Goal: Task Accomplishment & Management: Use online tool/utility

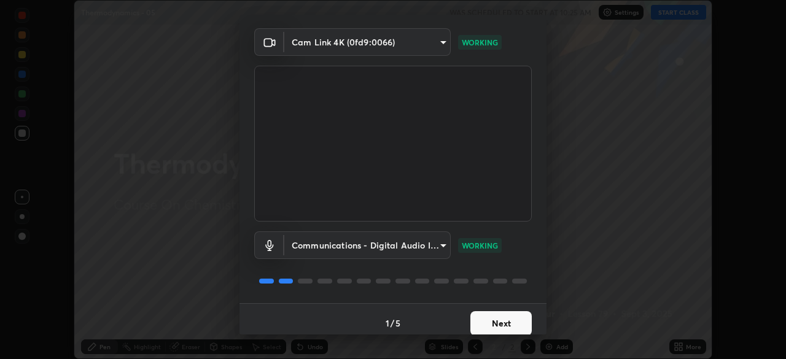
scroll to position [44, 0]
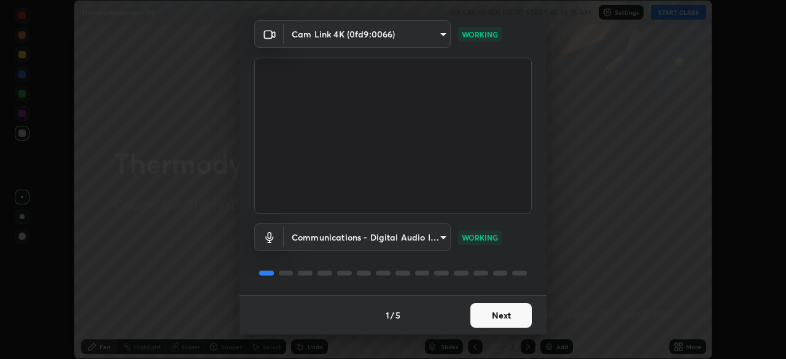
click at [506, 314] on button "Next" at bounding box center [500, 315] width 61 height 25
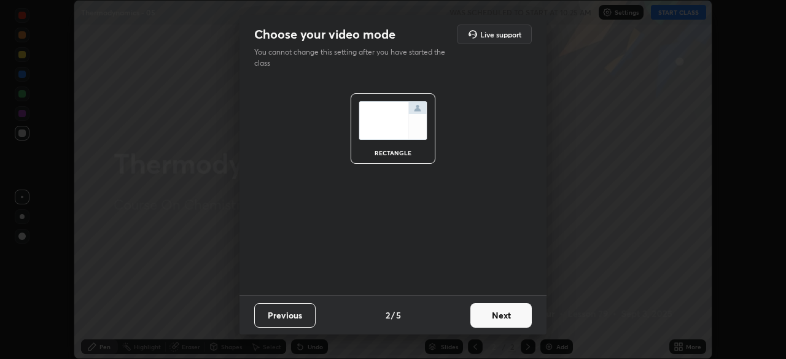
click at [512, 314] on button "Next" at bounding box center [500, 315] width 61 height 25
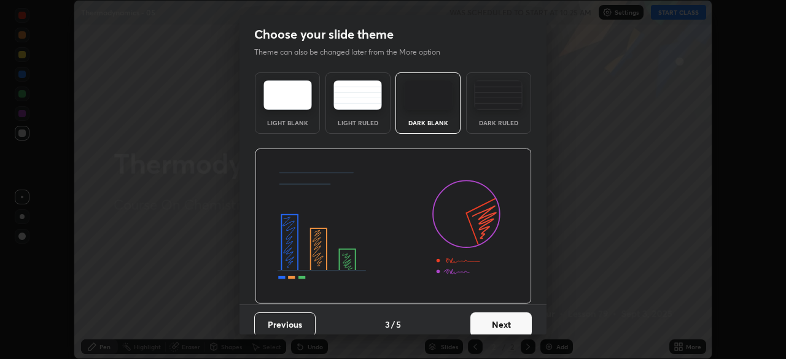
scroll to position [9, 0]
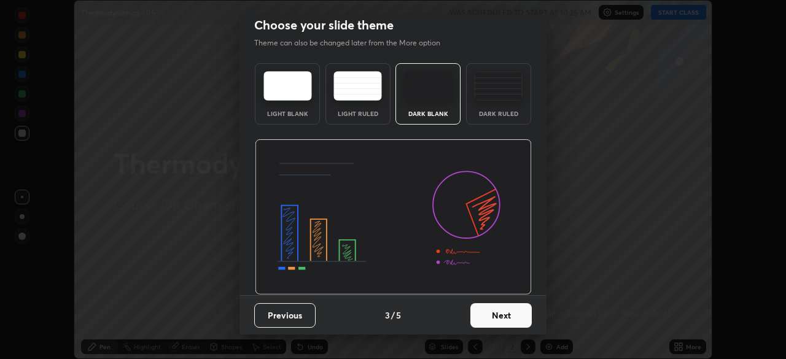
click at [515, 319] on button "Next" at bounding box center [500, 315] width 61 height 25
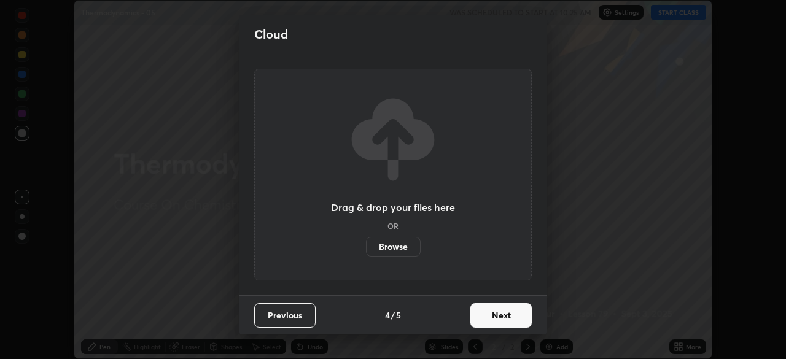
click at [515, 315] on button "Next" at bounding box center [500, 315] width 61 height 25
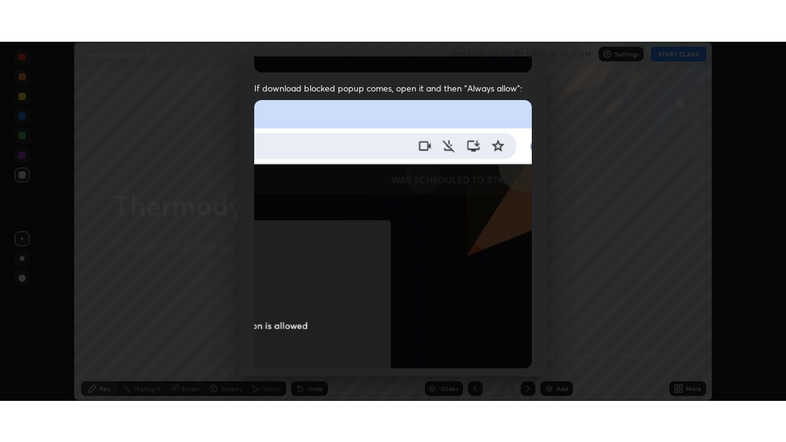
scroll to position [294, 0]
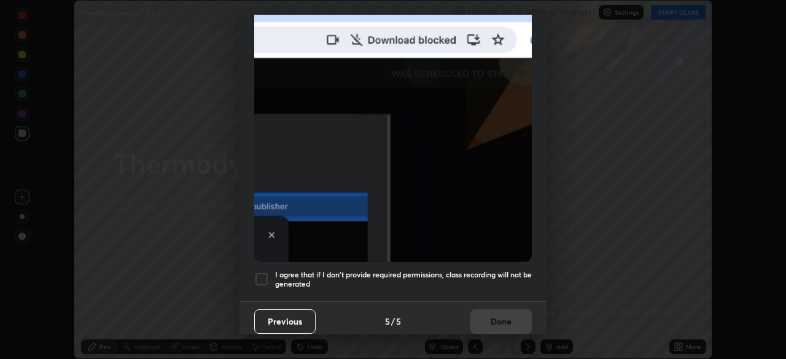
click at [264, 272] on div at bounding box center [261, 279] width 15 height 15
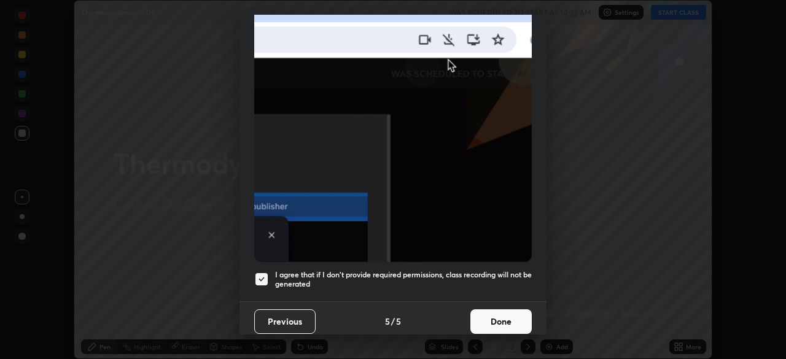
click at [494, 311] on button "Done" at bounding box center [500, 321] width 61 height 25
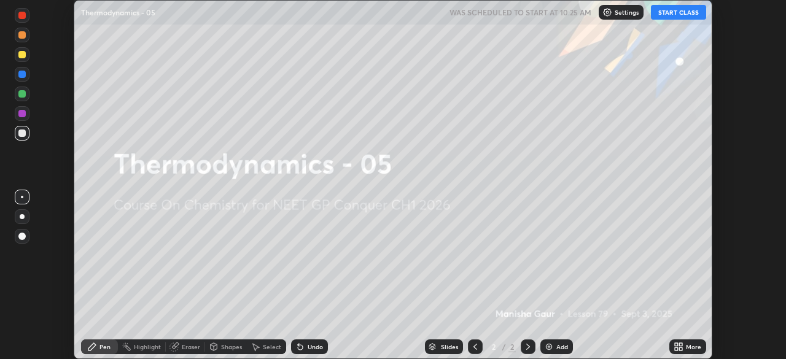
click at [679, 11] on button "START CLASS" at bounding box center [678, 12] width 55 height 15
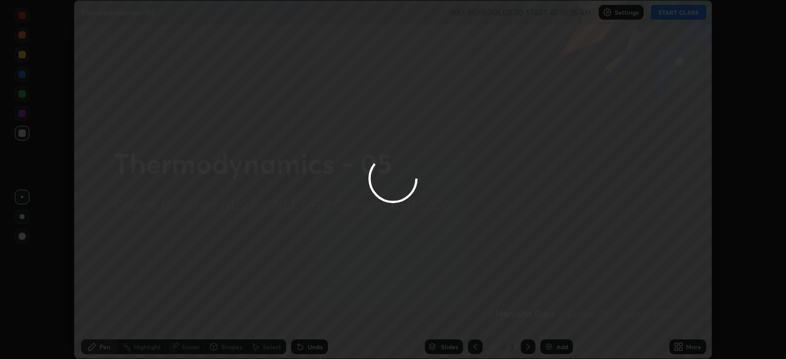
click at [683, 348] on icon at bounding box center [678, 347] width 10 height 10
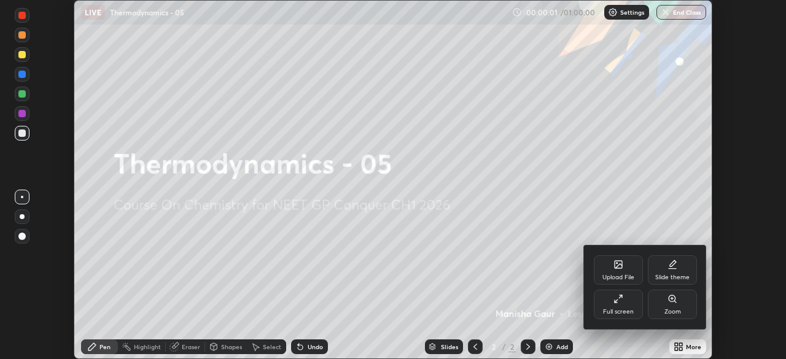
click at [607, 309] on div "Full screen" at bounding box center [618, 312] width 31 height 6
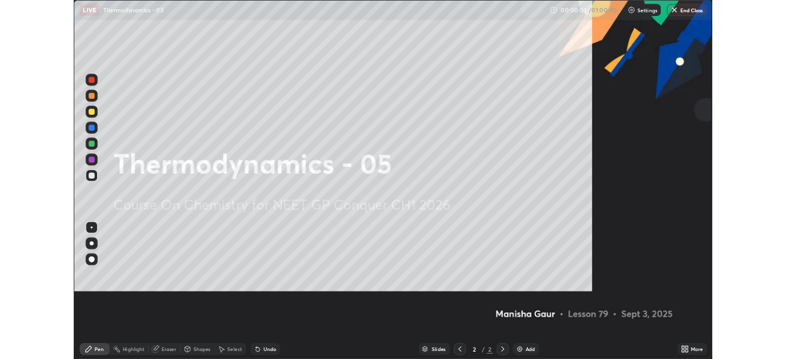
scroll to position [442, 786]
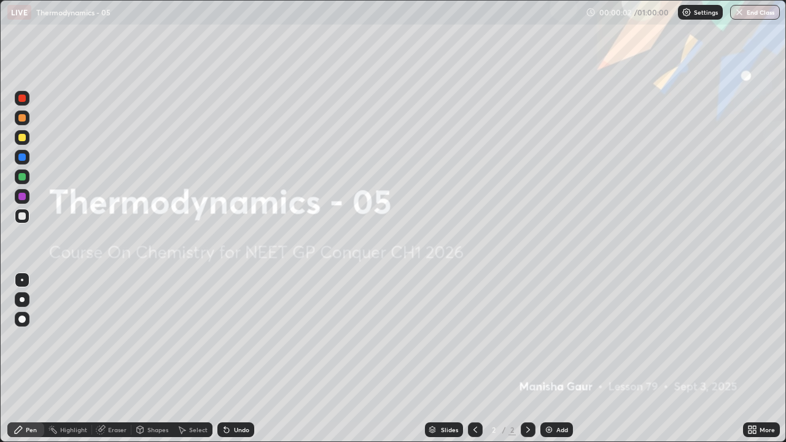
click at [749, 358] on icon at bounding box center [749, 431] width 3 height 3
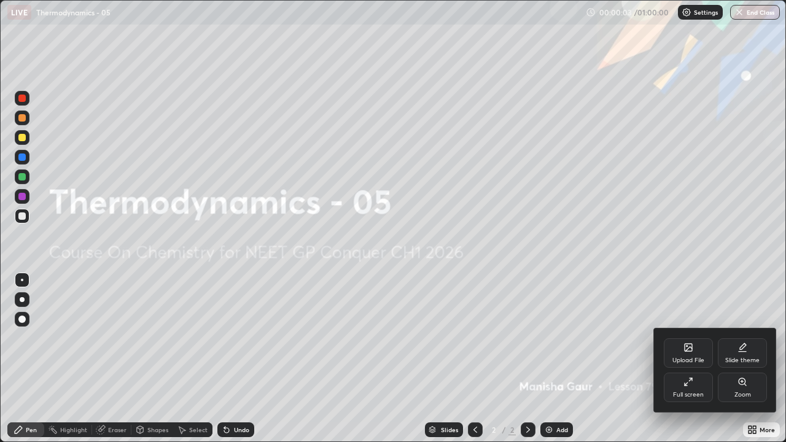
click at [733, 357] on div "Slide theme" at bounding box center [742, 360] width 34 height 6
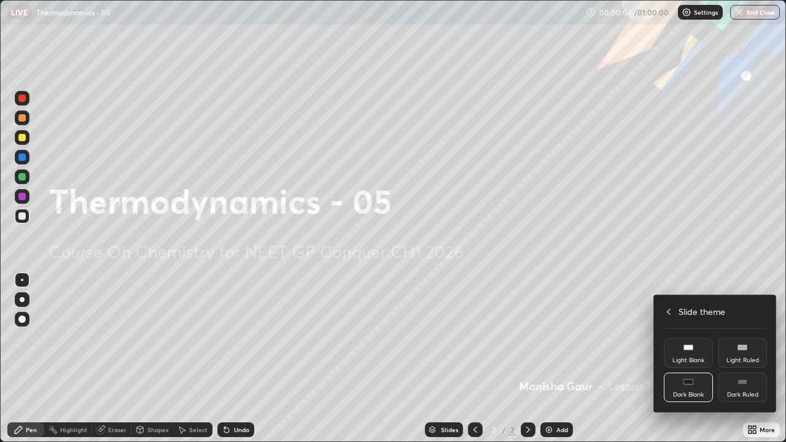
click at [741, 358] on div "Dark Ruled" at bounding box center [742, 387] width 49 height 29
click at [617, 341] on div at bounding box center [393, 221] width 786 height 442
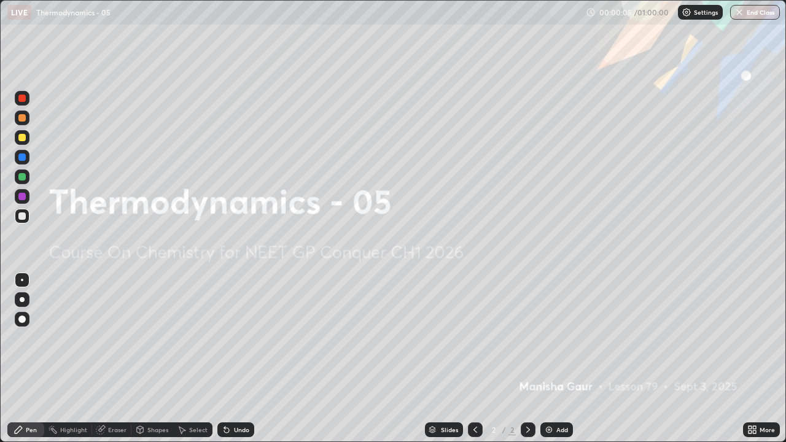
click at [549, 358] on img at bounding box center [549, 430] width 10 height 10
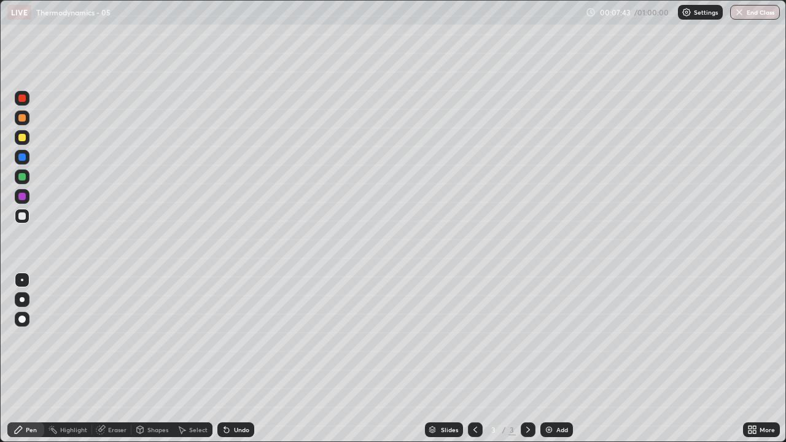
click at [21, 198] on div at bounding box center [21, 196] width 7 height 7
click at [232, 358] on div "Undo" at bounding box center [235, 429] width 37 height 15
click at [234, 358] on div "Undo" at bounding box center [241, 430] width 15 height 6
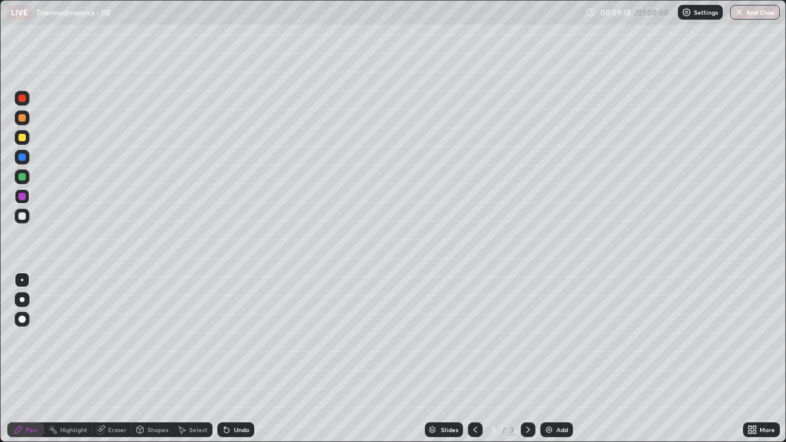
click at [234, 358] on div "Undo" at bounding box center [241, 430] width 15 height 6
click at [544, 358] on img at bounding box center [549, 430] width 10 height 10
click at [228, 358] on div "Undo" at bounding box center [235, 429] width 37 height 15
click at [25, 216] on div at bounding box center [21, 215] width 7 height 7
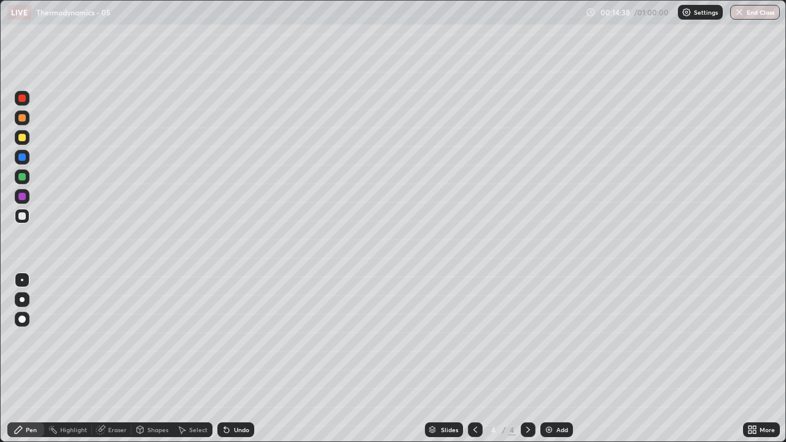
click at [21, 196] on div at bounding box center [21, 196] width 7 height 7
click at [228, 358] on icon at bounding box center [227, 430] width 10 height 10
click at [20, 178] on div at bounding box center [21, 176] width 7 height 7
click at [21, 217] on div at bounding box center [21, 215] width 7 height 7
click at [22, 197] on div at bounding box center [21, 196] width 7 height 7
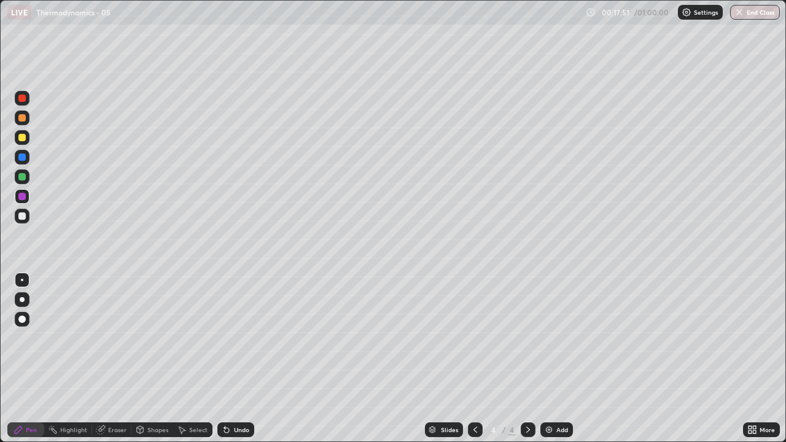
click at [24, 181] on div at bounding box center [22, 176] width 15 height 15
click at [23, 220] on div at bounding box center [22, 216] width 15 height 15
click at [546, 358] on img at bounding box center [549, 430] width 10 height 10
click at [240, 358] on div "Undo" at bounding box center [241, 430] width 15 height 6
click at [239, 358] on div "Undo" at bounding box center [241, 430] width 15 height 6
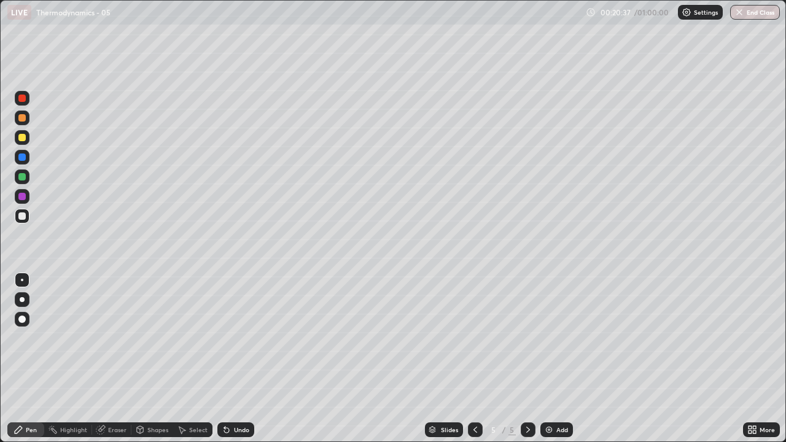
click at [238, 358] on div "Undo" at bounding box center [241, 430] width 15 height 6
click at [234, 358] on div "Undo" at bounding box center [241, 430] width 15 height 6
click at [21, 199] on div at bounding box center [21, 196] width 7 height 7
click at [17, 217] on div at bounding box center [22, 216] width 15 height 15
click at [21, 199] on div at bounding box center [21, 196] width 7 height 7
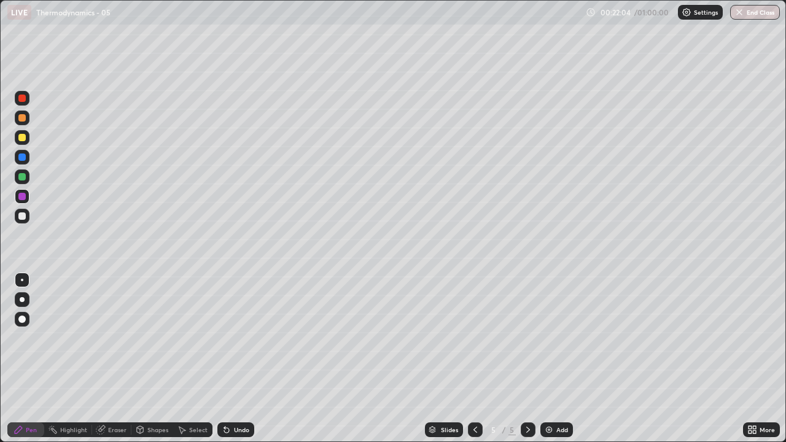
click at [231, 358] on div "Undo" at bounding box center [235, 429] width 37 height 15
click at [18, 217] on div at bounding box center [22, 216] width 15 height 15
click at [24, 198] on div at bounding box center [21, 196] width 7 height 7
click at [117, 358] on div "Eraser" at bounding box center [117, 430] width 18 height 6
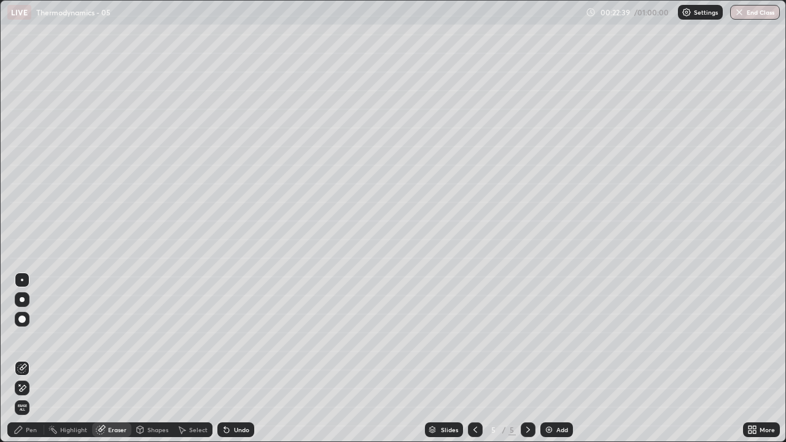
click at [36, 358] on div "Pen" at bounding box center [31, 430] width 11 height 6
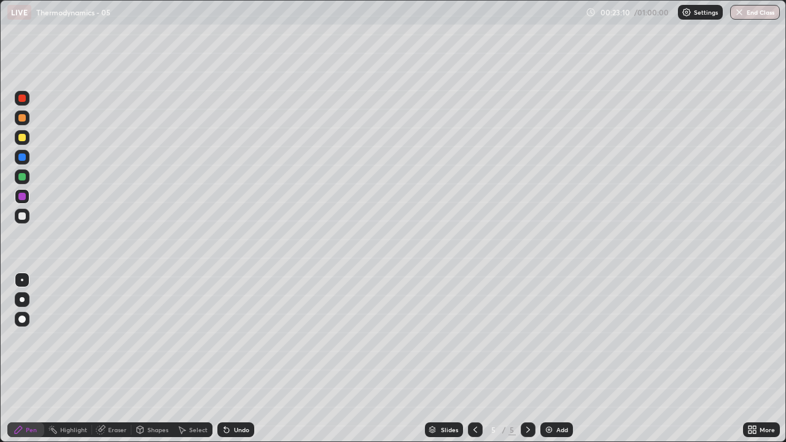
click at [103, 358] on icon at bounding box center [100, 430] width 8 height 8
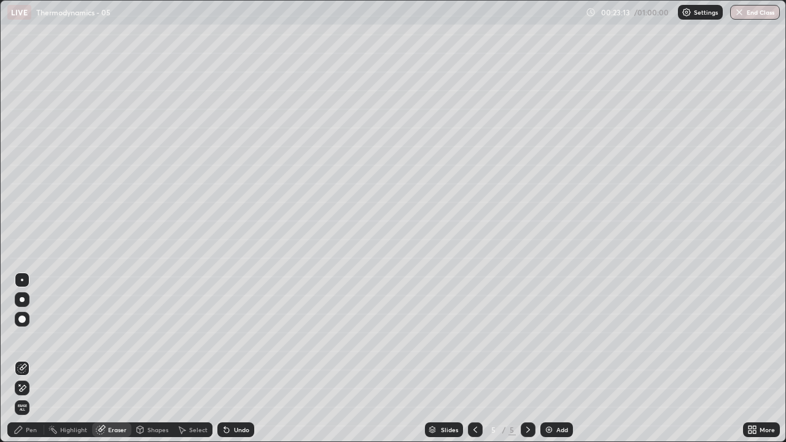
click at [33, 358] on div "Pen" at bounding box center [31, 430] width 11 height 6
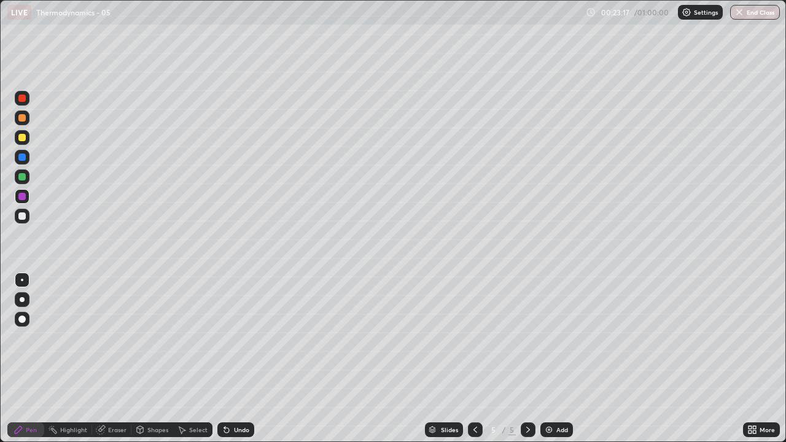
click at [114, 358] on div "Eraser" at bounding box center [111, 429] width 39 height 15
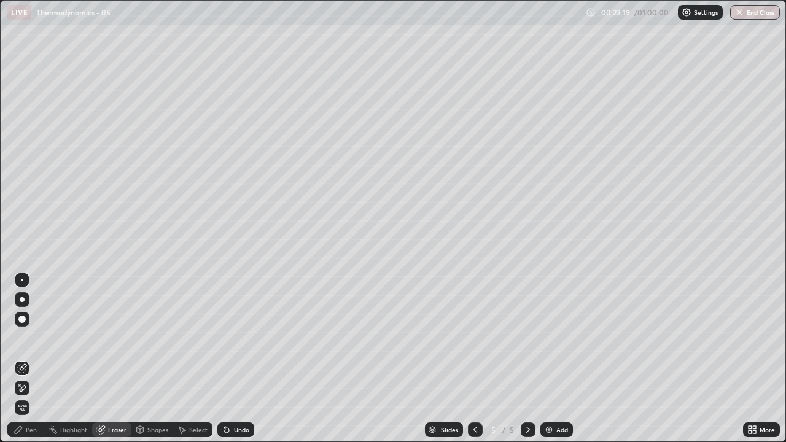
click at [31, 358] on div "Pen" at bounding box center [25, 429] width 37 height 15
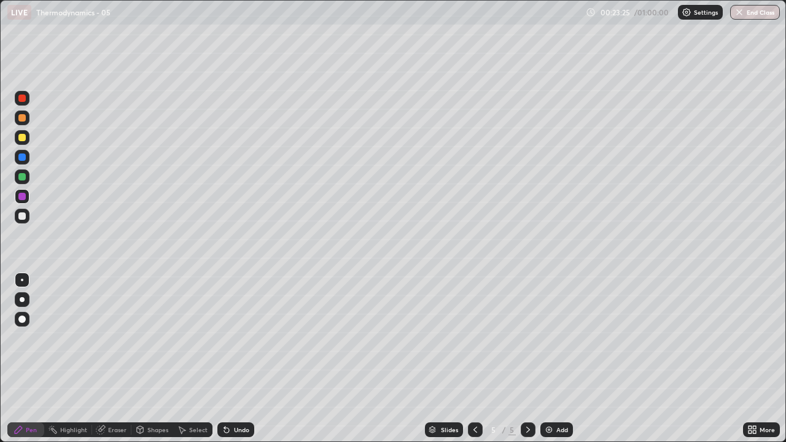
click at [115, 358] on div "Eraser" at bounding box center [117, 430] width 18 height 6
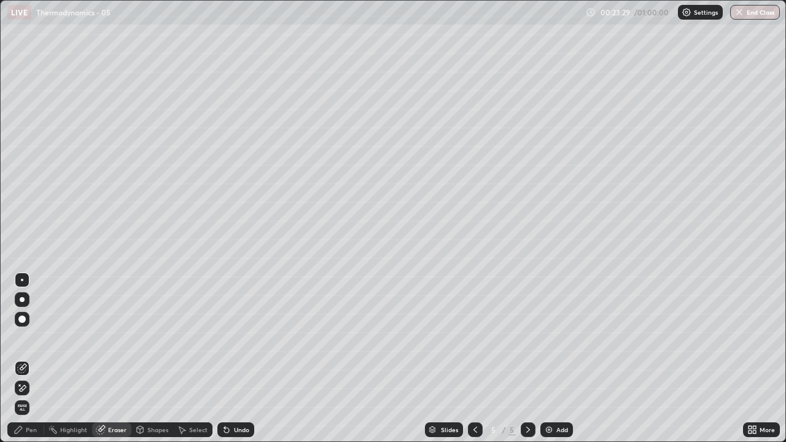
click at [31, 358] on div "Pen" at bounding box center [31, 430] width 11 height 6
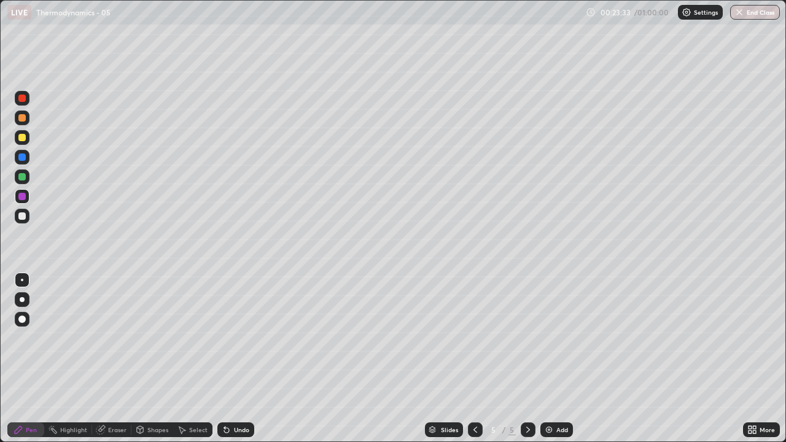
click at [118, 358] on div "Eraser" at bounding box center [117, 430] width 18 height 6
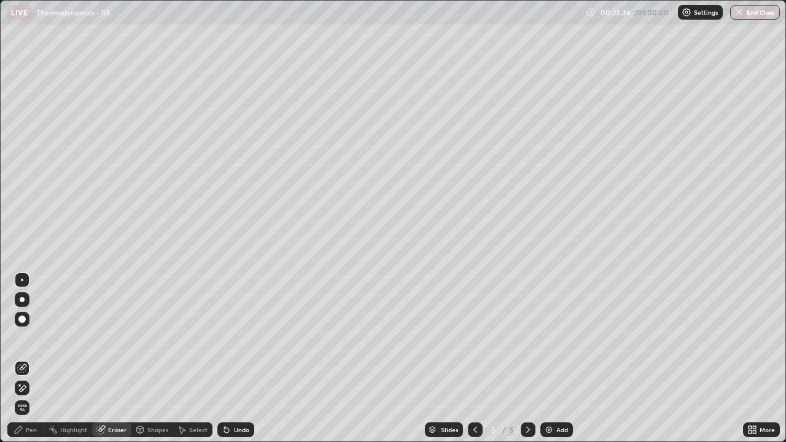
click at [36, 358] on div "Pen" at bounding box center [31, 430] width 11 height 6
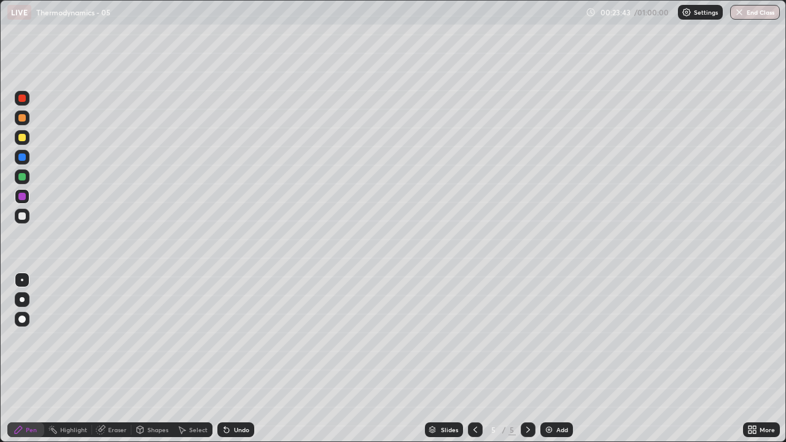
click at [230, 358] on div "Undo" at bounding box center [235, 429] width 37 height 15
click at [231, 358] on div "Undo" at bounding box center [235, 429] width 37 height 15
click at [541, 358] on div "Add" at bounding box center [556, 429] width 33 height 15
click at [152, 358] on div "Shapes" at bounding box center [157, 430] width 21 height 6
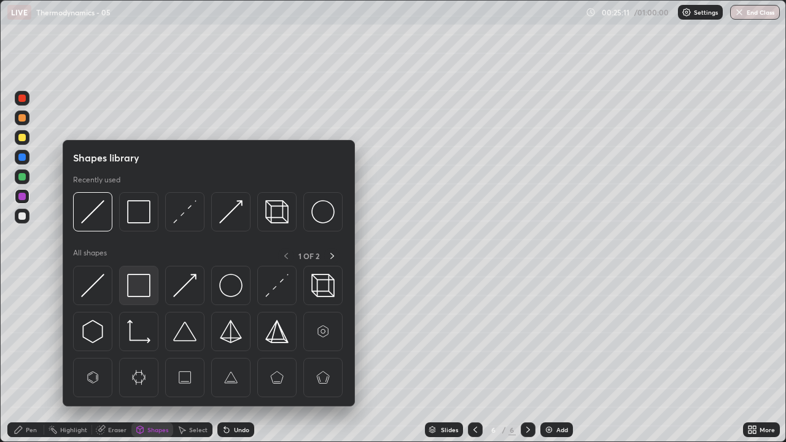
click at [143, 294] on img at bounding box center [138, 285] width 23 height 23
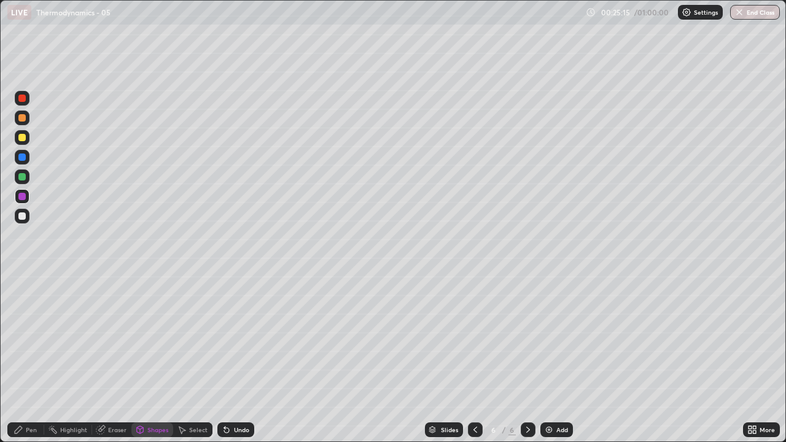
click at [26, 358] on div "Pen" at bounding box center [31, 430] width 11 height 6
click at [21, 177] on div at bounding box center [21, 176] width 7 height 7
click at [236, 358] on div "Undo" at bounding box center [241, 430] width 15 height 6
click at [20, 217] on div at bounding box center [21, 215] width 7 height 7
click at [26, 196] on div at bounding box center [22, 196] width 15 height 15
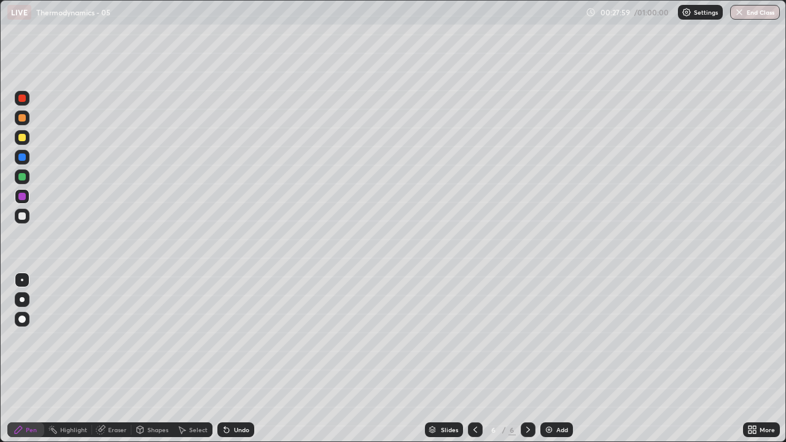
click at [18, 217] on div at bounding box center [21, 215] width 7 height 7
click at [23, 157] on div at bounding box center [21, 156] width 7 height 7
click at [23, 220] on div at bounding box center [22, 216] width 15 height 15
click at [21, 176] on div at bounding box center [21, 176] width 7 height 7
click at [17, 214] on div at bounding box center [22, 216] width 15 height 15
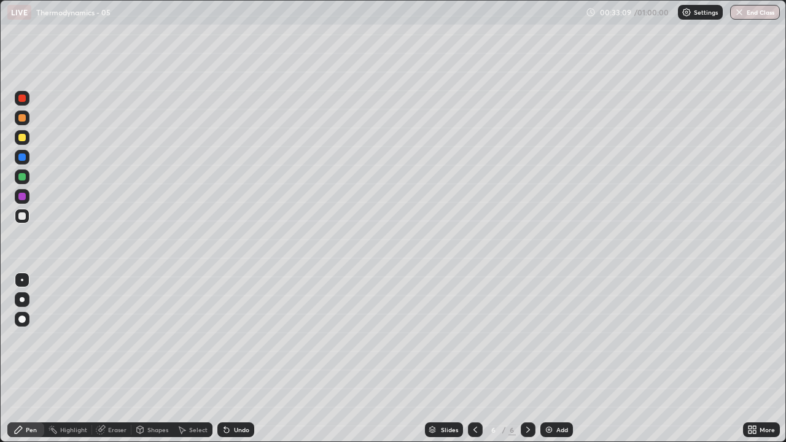
click at [546, 358] on img at bounding box center [549, 430] width 10 height 10
click at [21, 197] on div at bounding box center [21, 196] width 7 height 7
click at [547, 358] on img at bounding box center [549, 430] width 10 height 10
click at [144, 358] on icon at bounding box center [140, 430] width 10 height 10
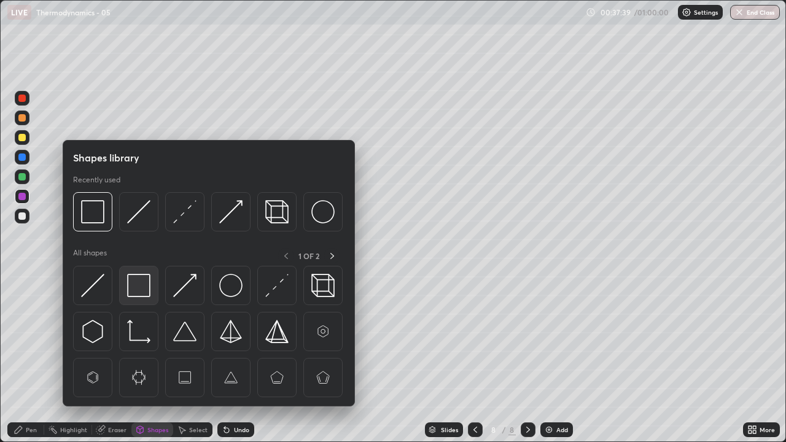
click at [137, 292] on img at bounding box center [138, 285] width 23 height 23
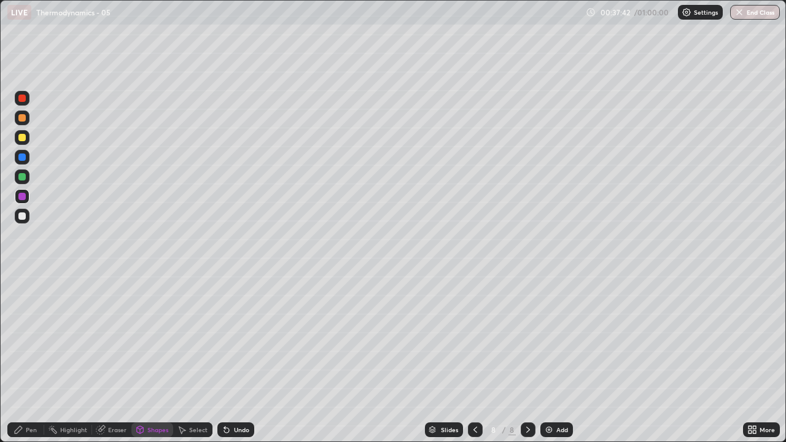
click at [21, 155] on div at bounding box center [21, 156] width 7 height 7
click at [22, 196] on div at bounding box center [21, 196] width 7 height 7
click at [231, 358] on div "Undo" at bounding box center [235, 429] width 37 height 15
click at [28, 358] on div "Pen" at bounding box center [31, 430] width 11 height 6
click at [23, 219] on div at bounding box center [21, 215] width 7 height 7
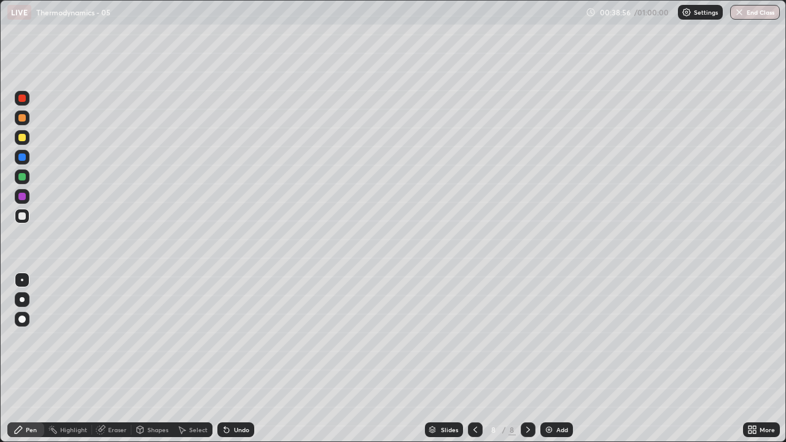
click at [157, 358] on div "Shapes" at bounding box center [152, 429] width 42 height 25
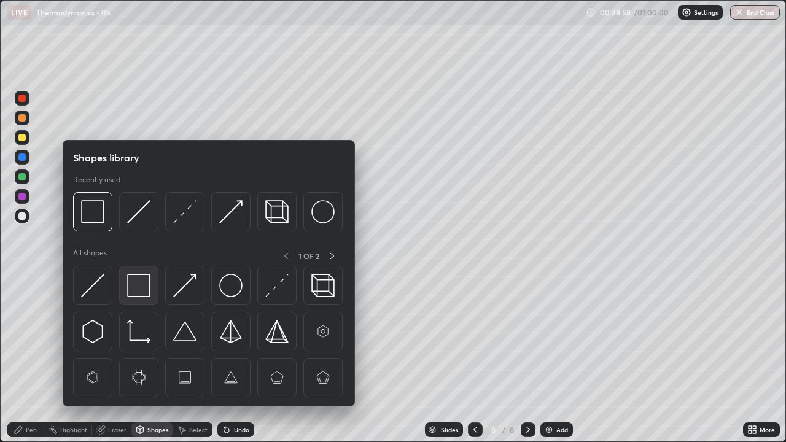
click at [138, 293] on img at bounding box center [138, 285] width 23 height 23
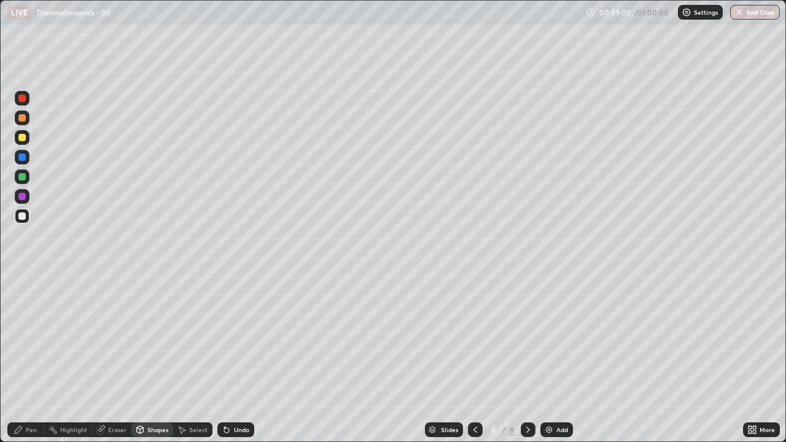
click at [149, 358] on div "Shapes" at bounding box center [157, 430] width 21 height 6
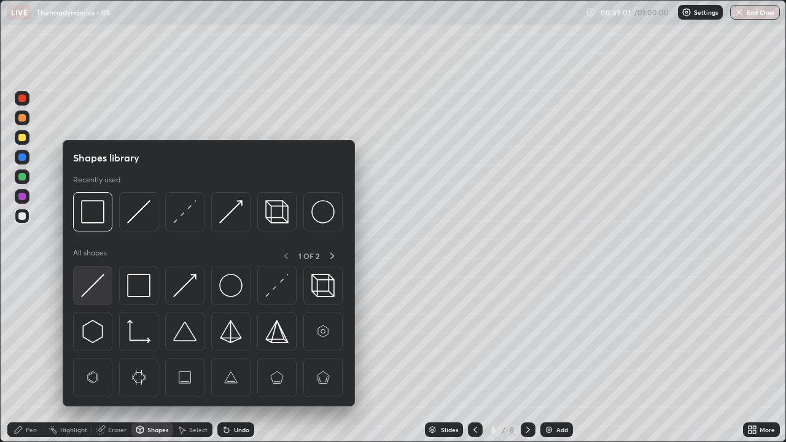
click at [96, 292] on img at bounding box center [92, 285] width 23 height 23
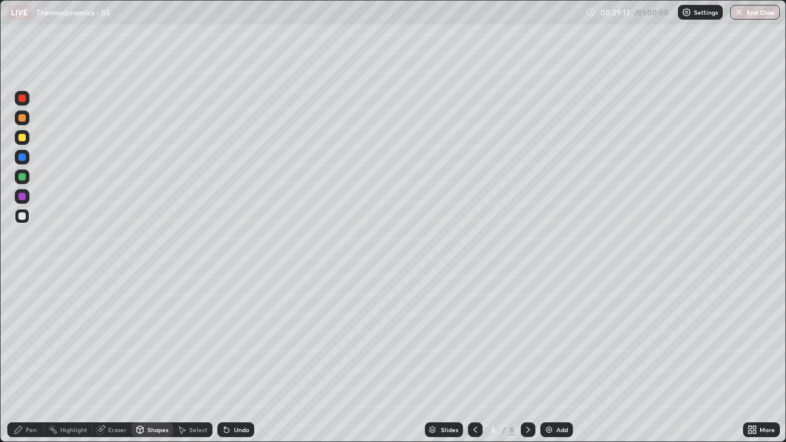
click at [34, 358] on div "Pen" at bounding box center [31, 430] width 11 height 6
click at [239, 358] on div "Undo" at bounding box center [235, 429] width 37 height 15
click at [20, 203] on div at bounding box center [22, 196] width 15 height 15
click at [25, 217] on div at bounding box center [21, 215] width 7 height 7
click at [154, 358] on div "Shapes" at bounding box center [157, 430] width 21 height 6
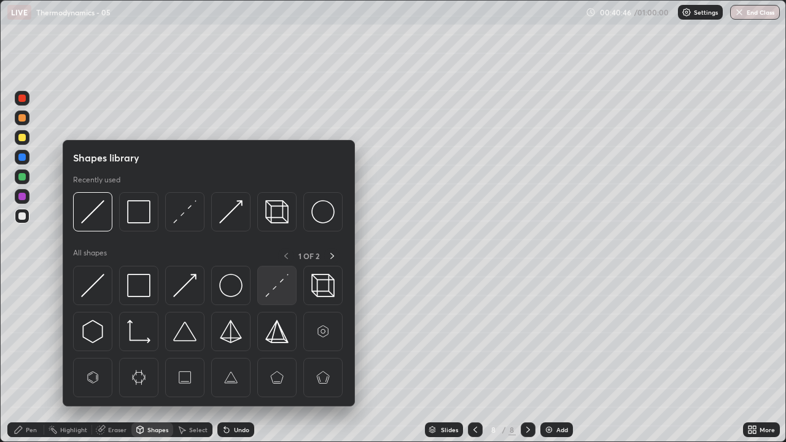
click at [268, 295] on img at bounding box center [276, 285] width 23 height 23
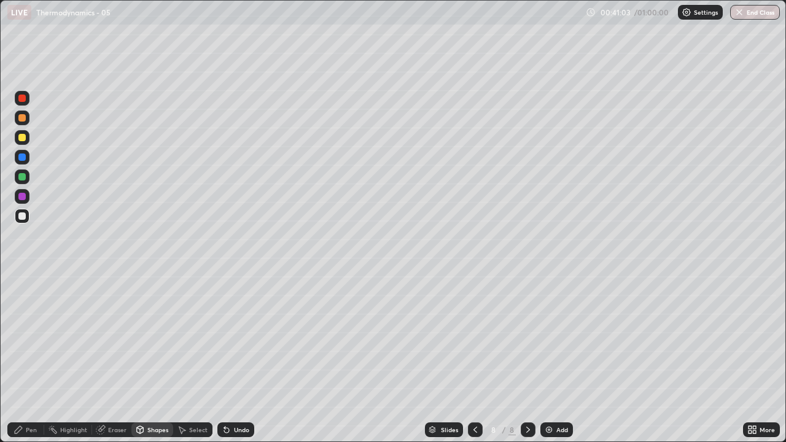
click at [20, 215] on div at bounding box center [21, 215] width 7 height 7
click at [228, 358] on icon at bounding box center [227, 430] width 10 height 10
click at [31, 358] on div "Pen" at bounding box center [25, 429] width 37 height 15
click at [107, 358] on div "Eraser" at bounding box center [111, 429] width 39 height 15
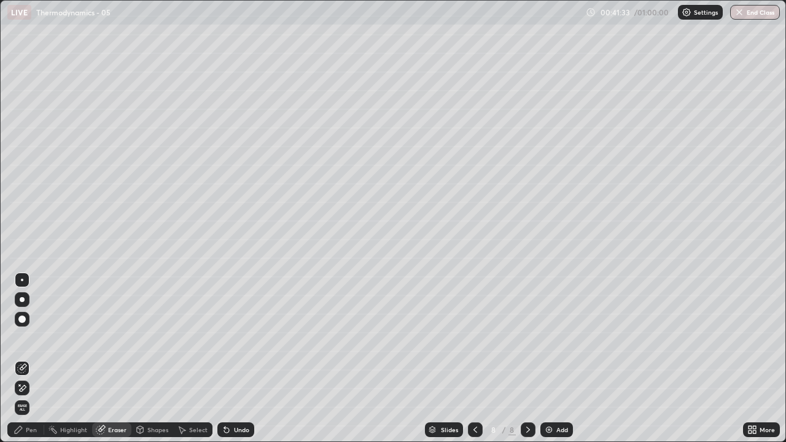
click at [30, 358] on div "Pen" at bounding box center [25, 429] width 37 height 15
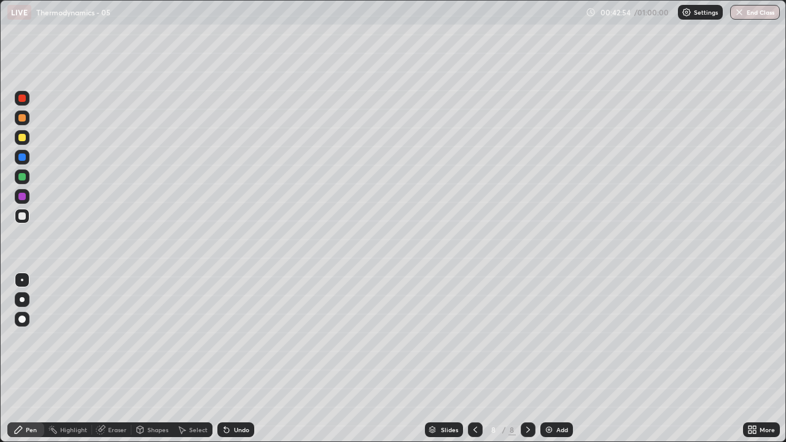
click at [106, 358] on div "Eraser" at bounding box center [111, 429] width 39 height 15
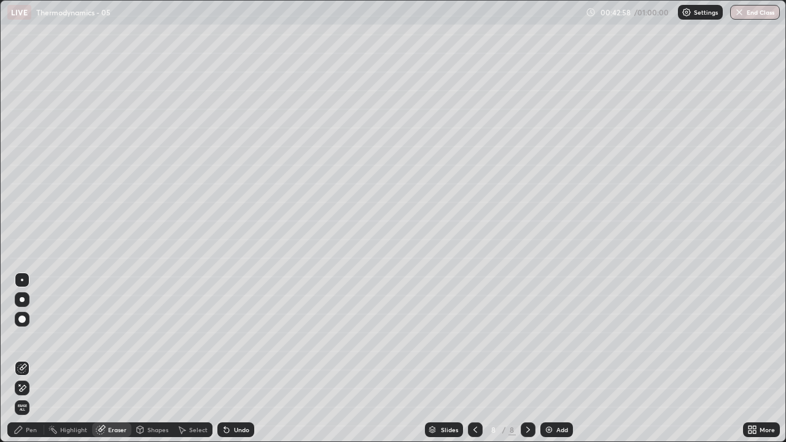
click at [25, 358] on div "Pen" at bounding box center [25, 429] width 37 height 15
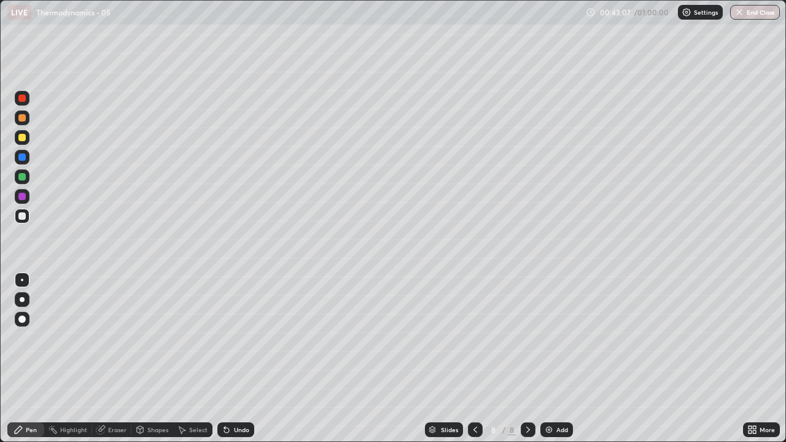
click at [23, 199] on div at bounding box center [21, 196] width 7 height 7
click at [20, 212] on div at bounding box center [21, 215] width 7 height 7
click at [109, 358] on div "Eraser" at bounding box center [117, 430] width 18 height 6
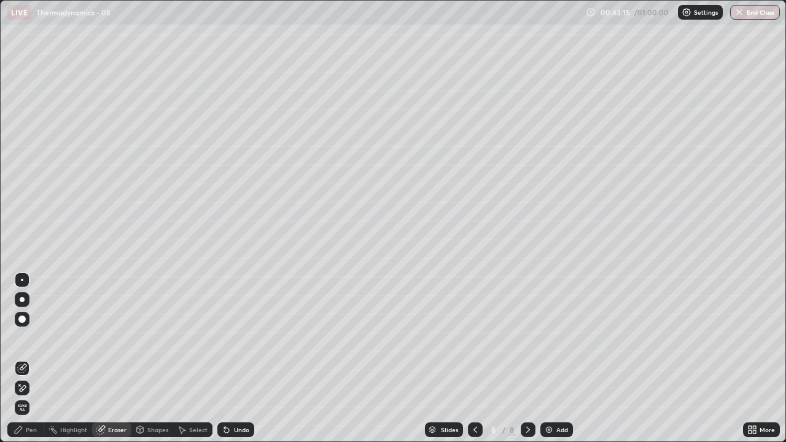
click at [28, 358] on div "Pen" at bounding box center [31, 430] width 11 height 6
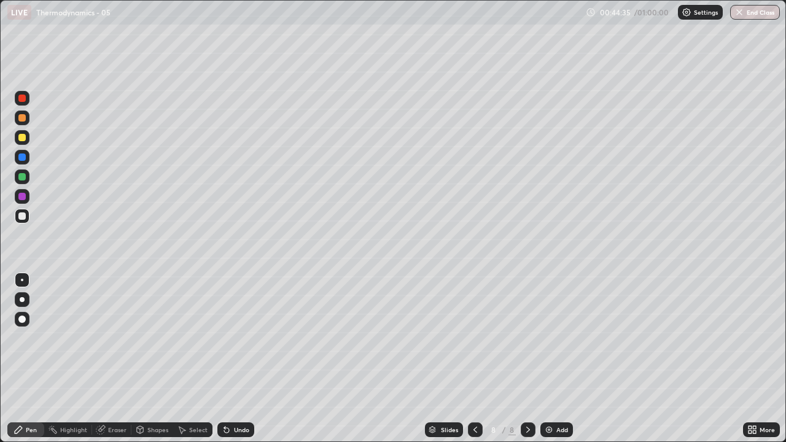
click at [120, 358] on div "Eraser" at bounding box center [117, 430] width 18 height 6
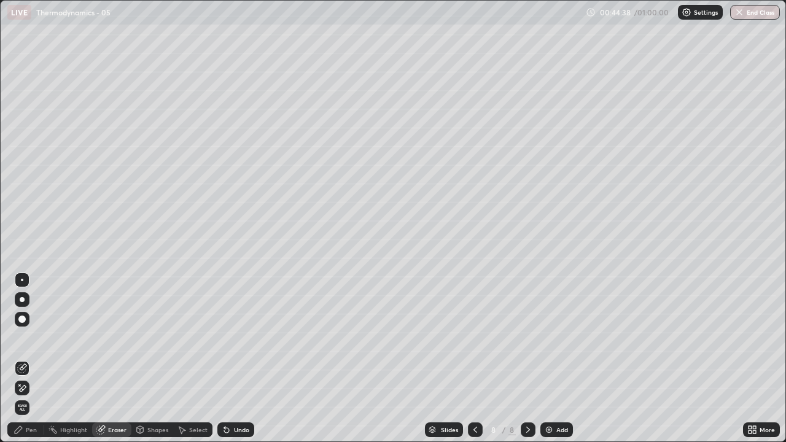
click at [41, 358] on div "Pen" at bounding box center [25, 429] width 37 height 15
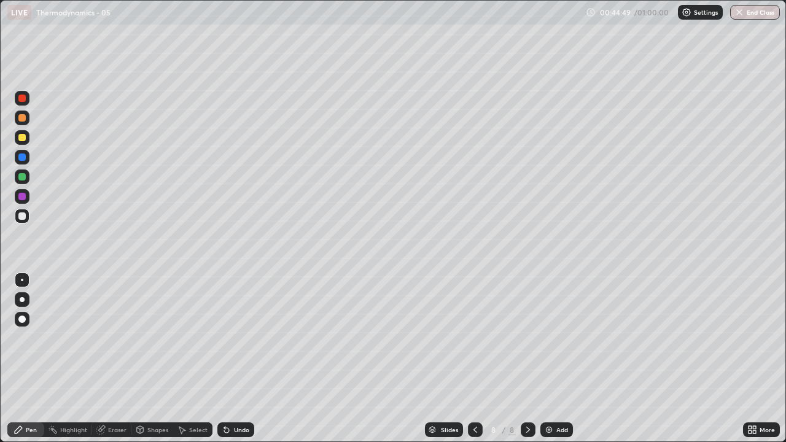
click at [155, 358] on div "Shapes" at bounding box center [157, 430] width 21 height 6
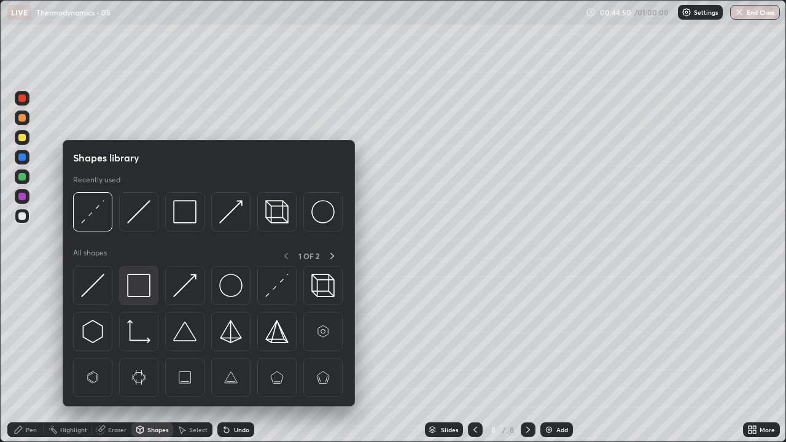
click at [143, 292] on img at bounding box center [138, 285] width 23 height 23
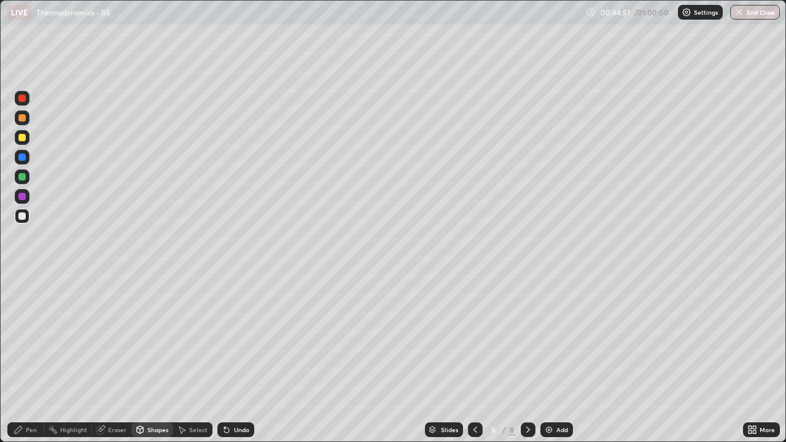
click at [25, 180] on div at bounding box center [22, 176] width 15 height 15
click at [29, 358] on div "Pen" at bounding box center [31, 430] width 11 height 6
click at [22, 215] on div at bounding box center [21, 215] width 7 height 7
click at [546, 358] on img at bounding box center [549, 430] width 10 height 10
click at [468, 358] on div at bounding box center [475, 429] width 15 height 15
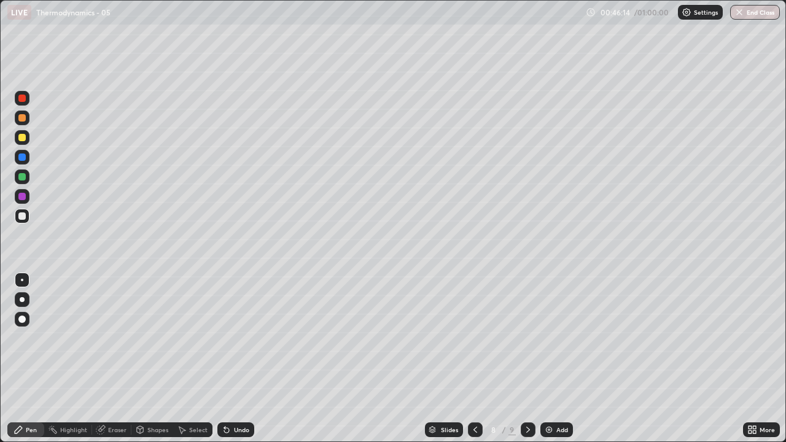
click at [526, 358] on icon at bounding box center [528, 430] width 4 height 6
click at [20, 179] on div at bounding box center [21, 176] width 7 height 7
click at [22, 212] on div at bounding box center [21, 215] width 7 height 7
click at [20, 214] on div at bounding box center [21, 215] width 7 height 7
click at [111, 358] on div "Eraser" at bounding box center [117, 430] width 18 height 6
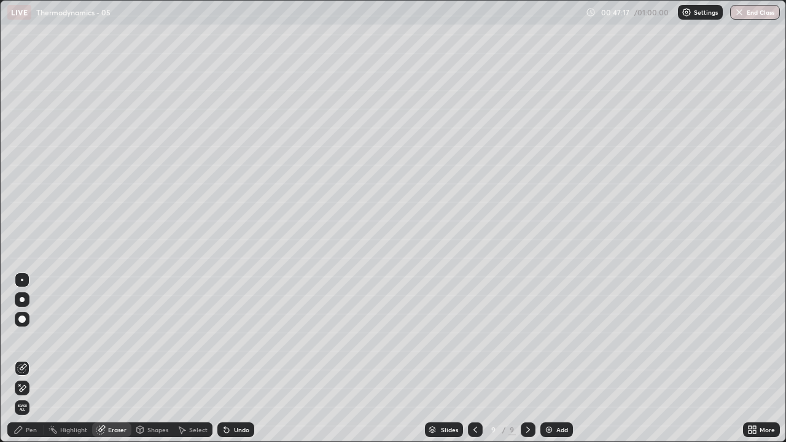
click at [474, 358] on icon at bounding box center [475, 430] width 10 height 10
click at [26, 358] on div "Pen" at bounding box center [31, 430] width 11 height 6
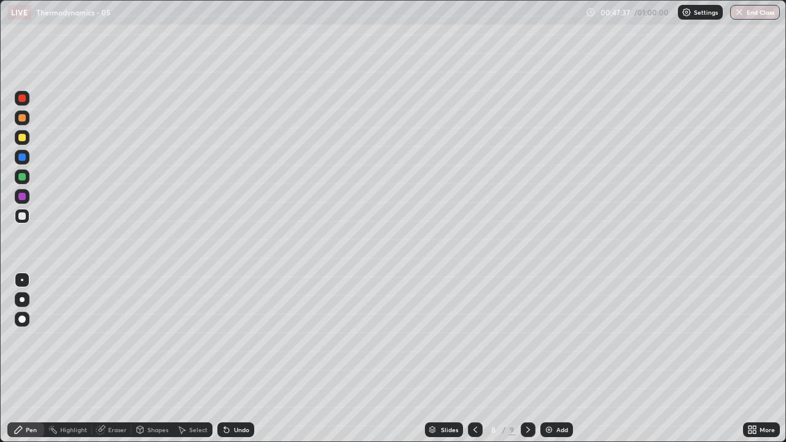
click at [22, 178] on div at bounding box center [21, 176] width 7 height 7
click at [22, 216] on div at bounding box center [21, 215] width 7 height 7
click at [20, 177] on div at bounding box center [21, 176] width 7 height 7
click at [236, 358] on div "Undo" at bounding box center [241, 430] width 15 height 6
click at [244, 358] on div "Undo" at bounding box center [241, 430] width 15 height 6
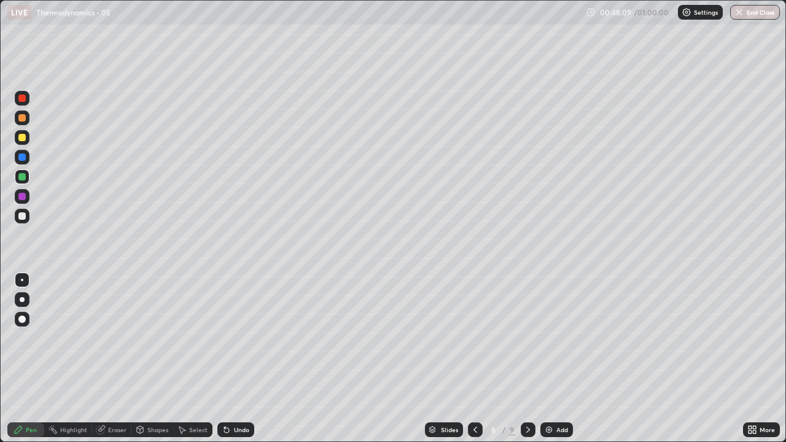
click at [241, 358] on div "Undo" at bounding box center [241, 430] width 15 height 6
click at [527, 358] on icon at bounding box center [528, 430] width 10 height 10
click at [21, 178] on div at bounding box center [21, 176] width 7 height 7
click at [233, 358] on div "Undo" at bounding box center [233, 429] width 42 height 25
click at [231, 358] on div "Undo" at bounding box center [233, 429] width 42 height 25
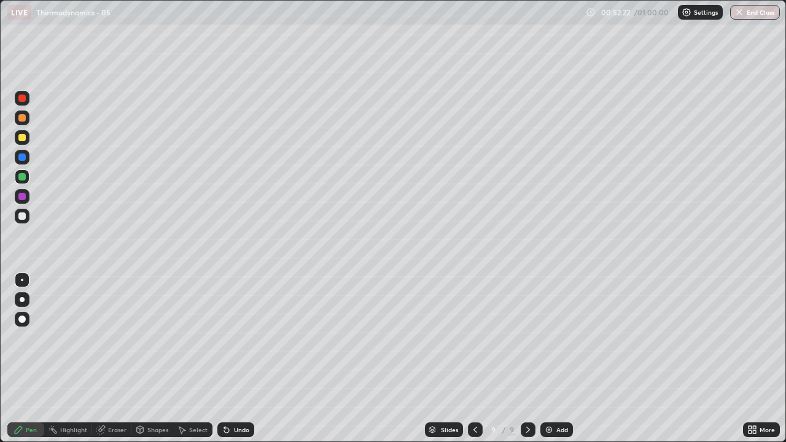
click at [229, 358] on div "Undo" at bounding box center [235, 429] width 37 height 15
click at [229, 358] on icon at bounding box center [227, 430] width 10 height 10
click at [230, 358] on div "Undo" at bounding box center [235, 429] width 37 height 15
click at [234, 358] on div "Undo" at bounding box center [241, 430] width 15 height 6
click at [545, 358] on img at bounding box center [549, 430] width 10 height 10
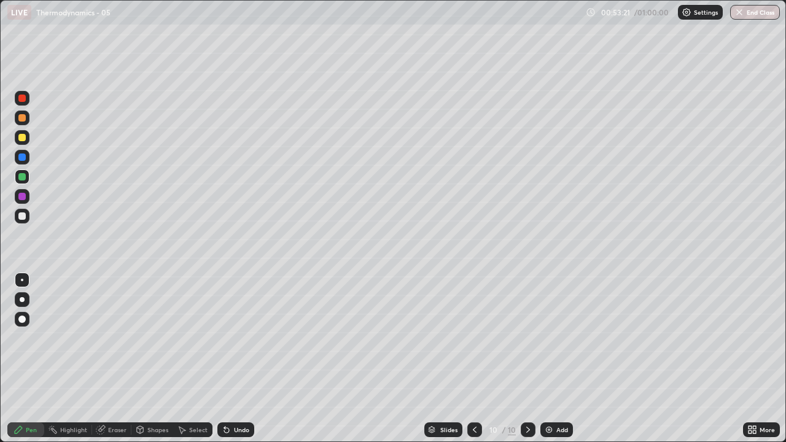
click at [21, 201] on div at bounding box center [22, 196] width 15 height 15
click at [147, 358] on div "Shapes" at bounding box center [157, 430] width 21 height 6
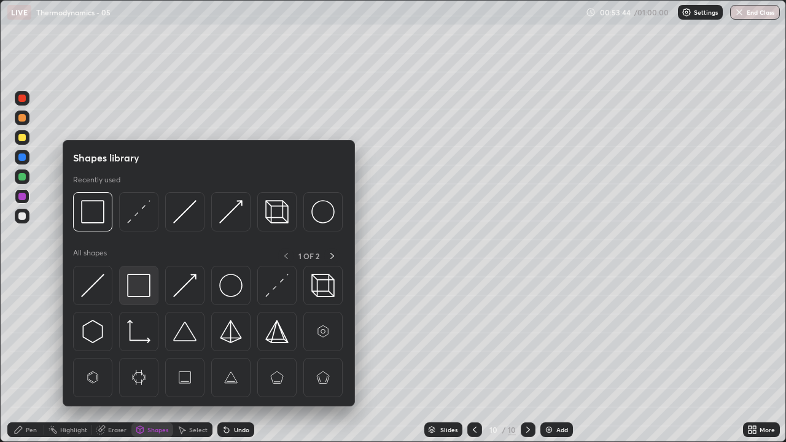
click at [139, 285] on img at bounding box center [138, 285] width 23 height 23
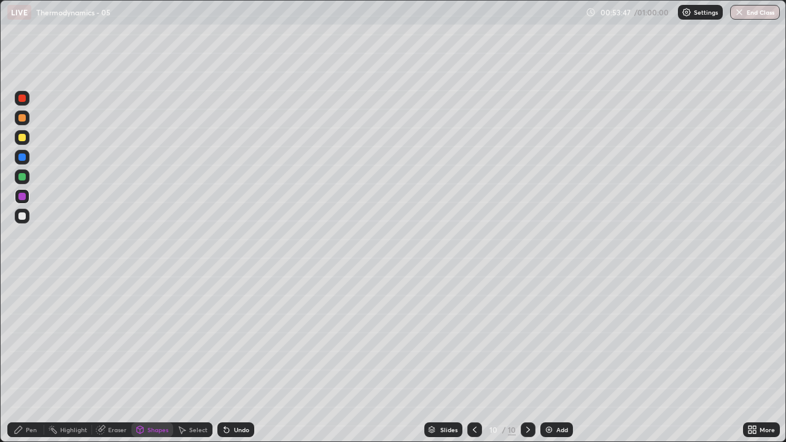
click at [28, 358] on div "Pen" at bounding box center [31, 430] width 11 height 6
click at [23, 214] on div at bounding box center [21, 215] width 7 height 7
click at [21, 177] on div at bounding box center [21, 176] width 7 height 7
click at [20, 198] on div at bounding box center [21, 196] width 7 height 7
click at [145, 358] on div "Shapes" at bounding box center [152, 429] width 42 height 15
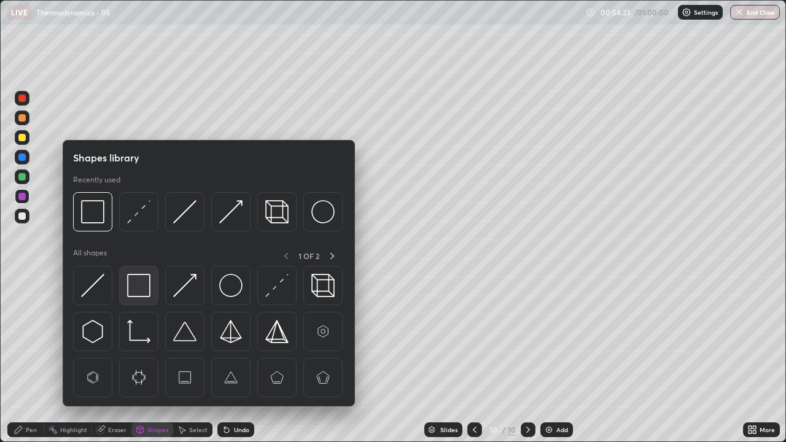
click at [134, 294] on img at bounding box center [138, 285] width 23 height 23
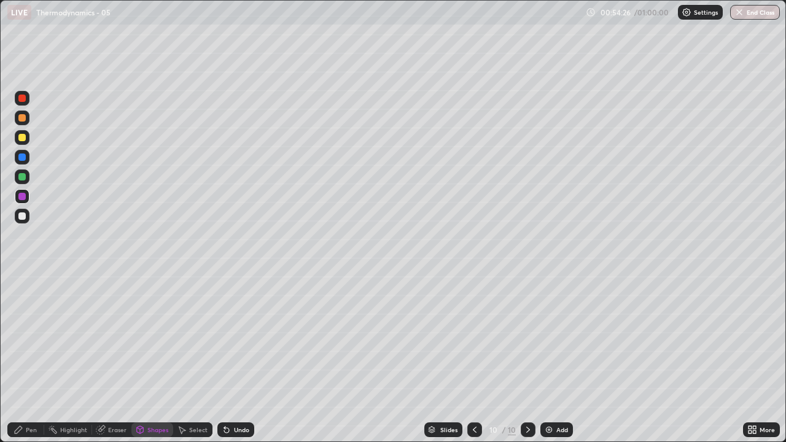
click at [29, 358] on div "Pen" at bounding box center [25, 429] width 37 height 15
click at [20, 215] on div at bounding box center [21, 215] width 7 height 7
click at [231, 358] on div "Undo" at bounding box center [235, 429] width 37 height 15
click at [234, 358] on div "Undo" at bounding box center [241, 430] width 15 height 6
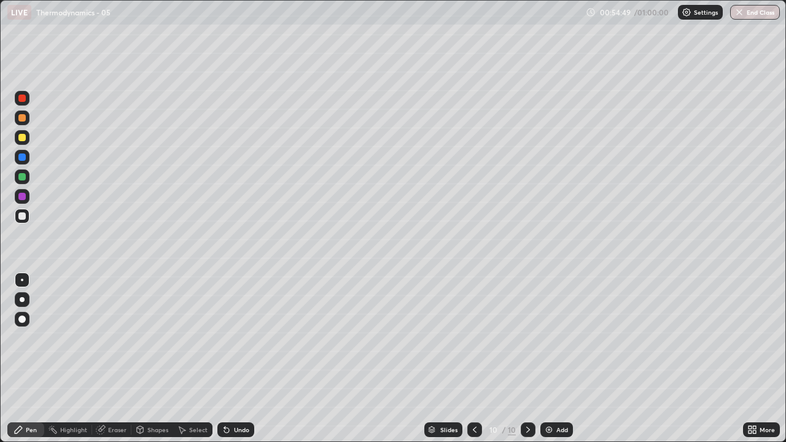
click at [21, 180] on div at bounding box center [22, 176] width 15 height 15
click at [25, 198] on div at bounding box center [21, 196] width 7 height 7
click at [148, 358] on div "Shapes" at bounding box center [157, 430] width 21 height 6
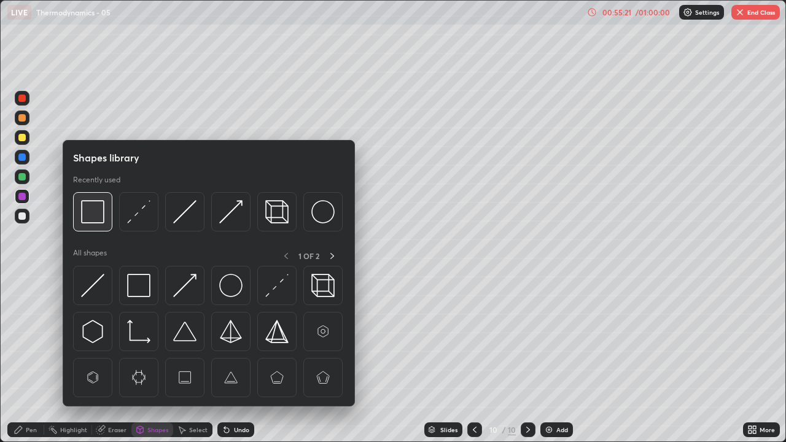
click at [95, 222] on img at bounding box center [92, 211] width 23 height 23
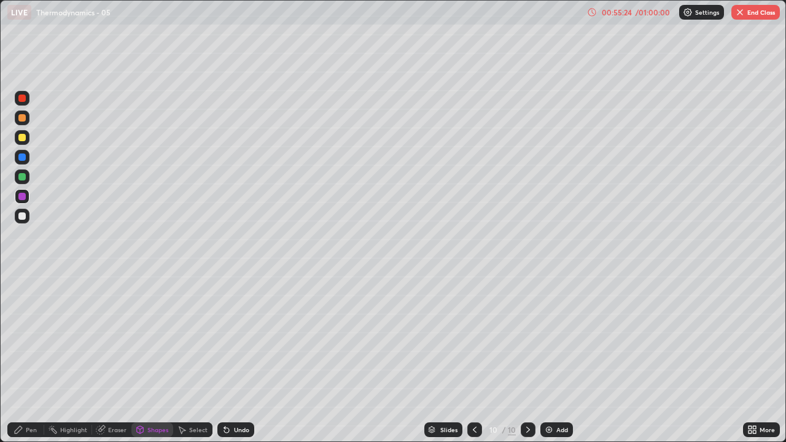
click at [32, 358] on div "Pen" at bounding box center [25, 429] width 37 height 15
click at [21, 215] on div at bounding box center [21, 215] width 7 height 7
click at [23, 177] on div at bounding box center [21, 176] width 7 height 7
click at [21, 219] on div at bounding box center [21, 215] width 7 height 7
click at [20, 196] on div at bounding box center [21, 196] width 7 height 7
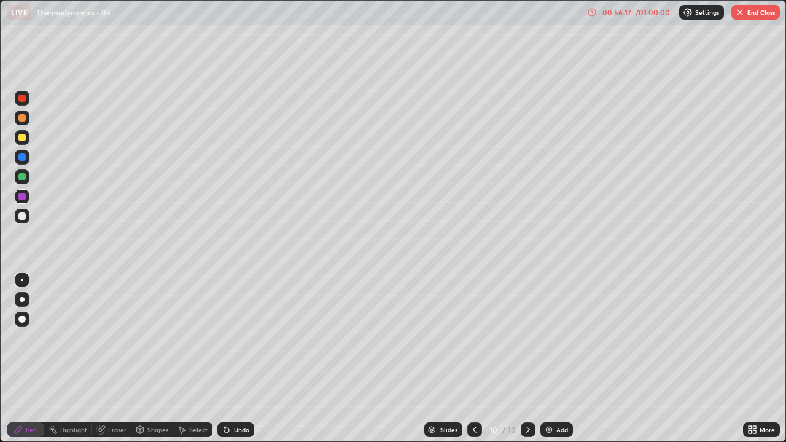
click at [157, 358] on div "Shapes" at bounding box center [157, 430] width 21 height 6
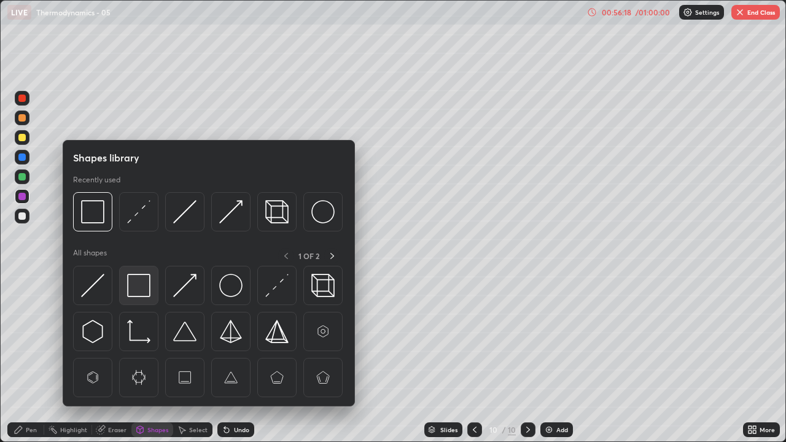
click at [138, 287] on img at bounding box center [138, 285] width 23 height 23
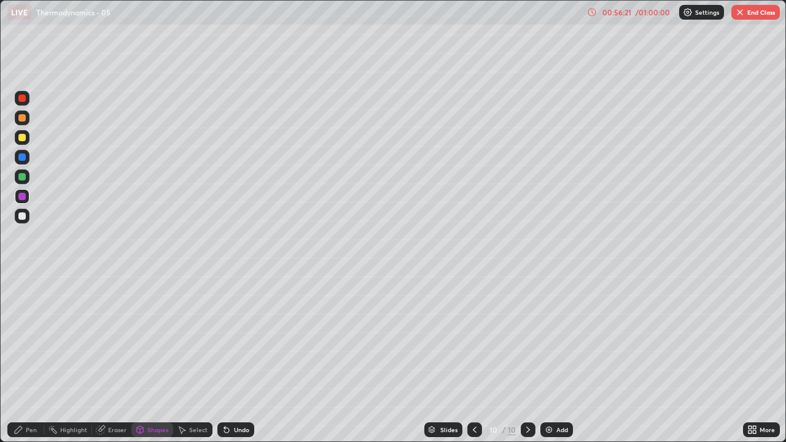
click at [34, 358] on div "Pen" at bounding box center [25, 429] width 37 height 15
click at [24, 219] on div at bounding box center [21, 215] width 7 height 7
click at [21, 176] on div at bounding box center [21, 176] width 7 height 7
click at [473, 358] on icon at bounding box center [475, 430] width 10 height 10
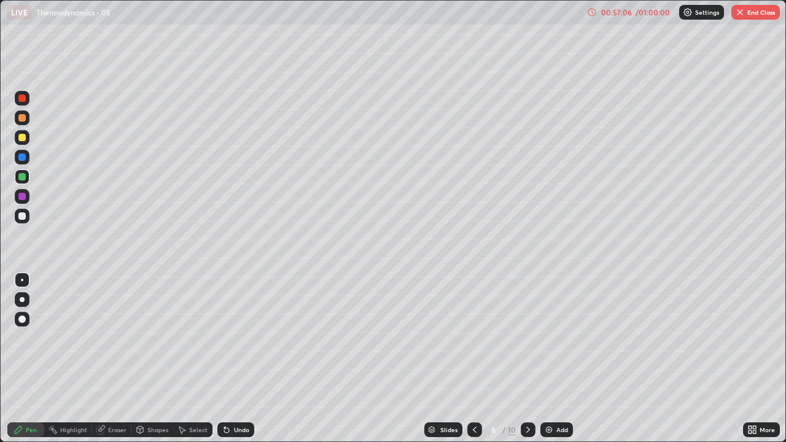
click at [467, 358] on div at bounding box center [474, 429] width 15 height 15
click at [471, 358] on icon at bounding box center [475, 430] width 10 height 10
click at [527, 358] on icon at bounding box center [528, 430] width 10 height 10
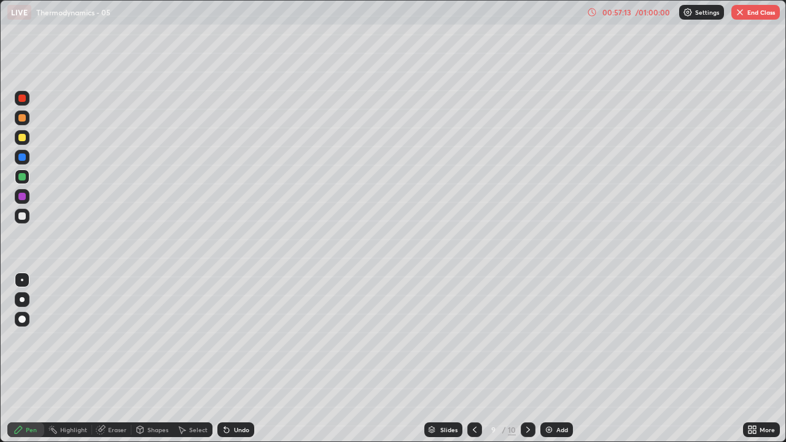
click at [527, 358] on icon at bounding box center [528, 430] width 10 height 10
click at [238, 358] on div "Undo" at bounding box center [235, 429] width 37 height 15
click at [237, 358] on div "Undo" at bounding box center [235, 429] width 37 height 15
click at [236, 358] on div "Undo" at bounding box center [235, 429] width 37 height 15
click at [238, 358] on div "Undo" at bounding box center [235, 429] width 37 height 15
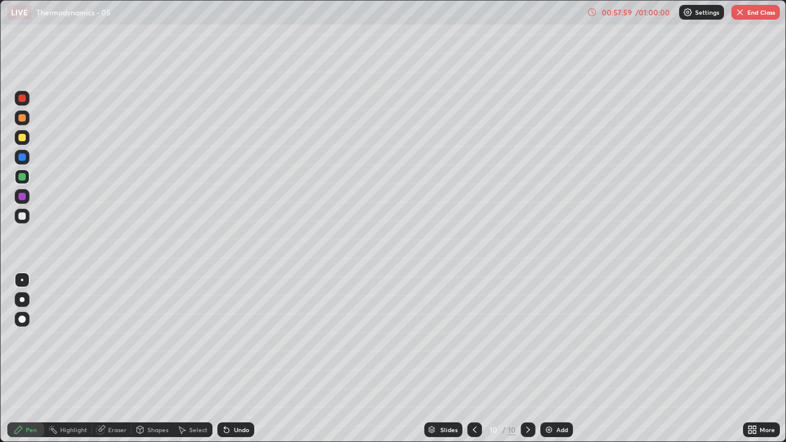
click at [236, 358] on div "Undo" at bounding box center [235, 429] width 37 height 15
click at [241, 358] on div "Undo" at bounding box center [233, 429] width 42 height 25
click at [23, 219] on div at bounding box center [21, 215] width 7 height 7
click at [22, 177] on div at bounding box center [21, 176] width 7 height 7
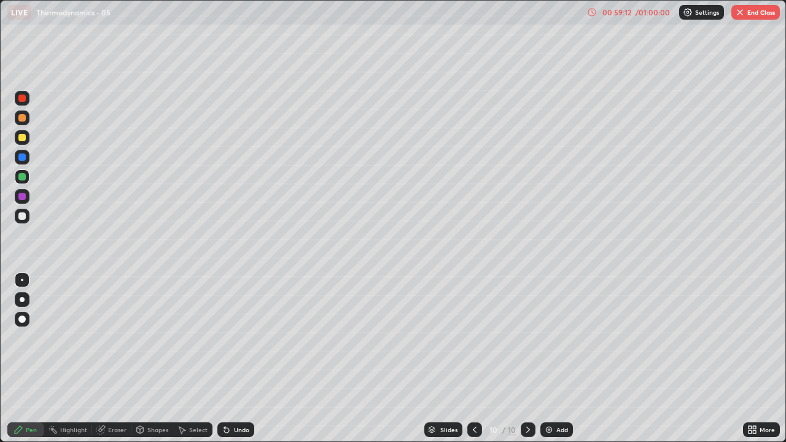
click at [126, 358] on div "Eraser" at bounding box center [111, 429] width 39 height 15
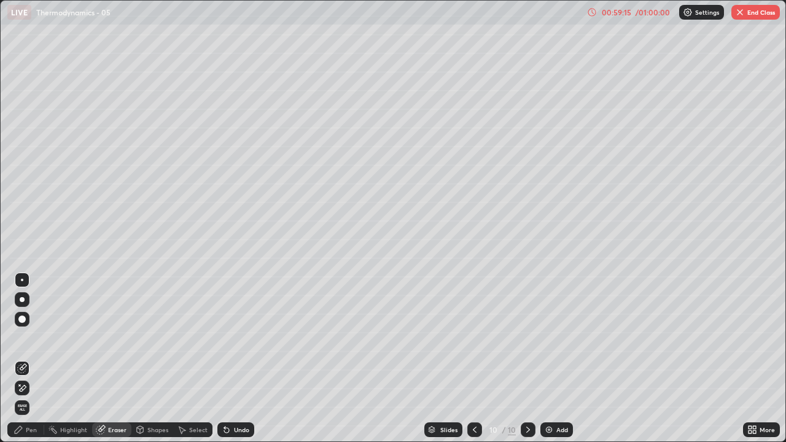
click at [33, 358] on div "Pen" at bounding box center [31, 430] width 11 height 6
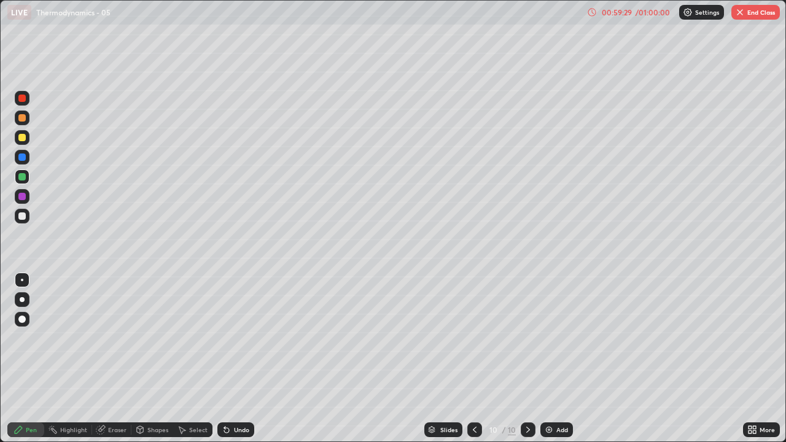
click at [150, 358] on div "Shapes" at bounding box center [157, 430] width 21 height 6
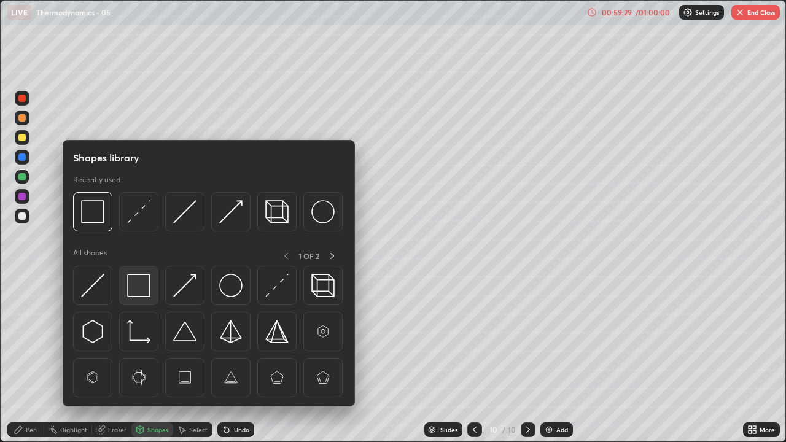
click at [143, 295] on img at bounding box center [138, 285] width 23 height 23
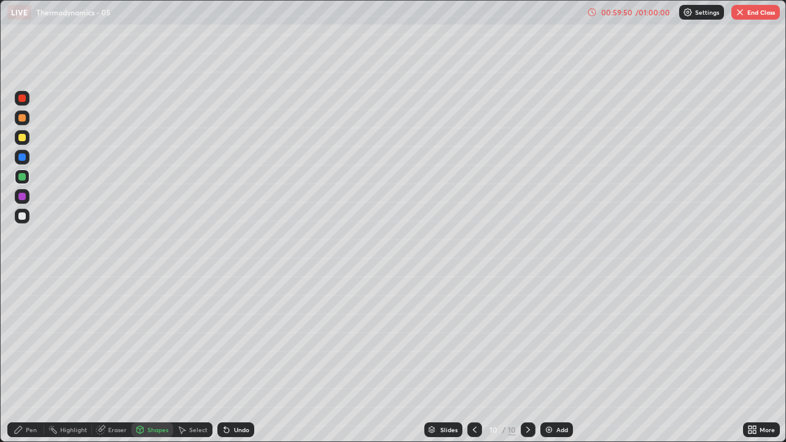
click at [34, 358] on div "Pen" at bounding box center [31, 430] width 11 height 6
click at [20, 200] on div at bounding box center [22, 196] width 15 height 15
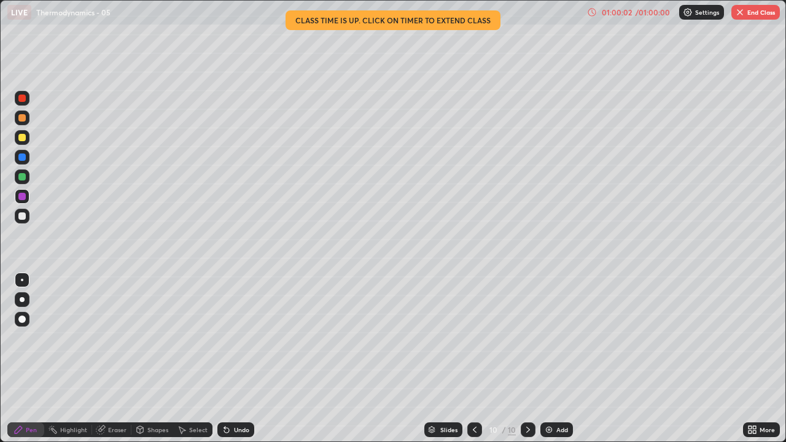
click at [24, 180] on div at bounding box center [21, 176] width 7 height 7
click at [238, 358] on div "Undo" at bounding box center [241, 430] width 15 height 6
click at [19, 215] on div at bounding box center [21, 215] width 7 height 7
click at [17, 178] on div at bounding box center [22, 176] width 15 height 15
click at [546, 358] on img at bounding box center [549, 430] width 10 height 10
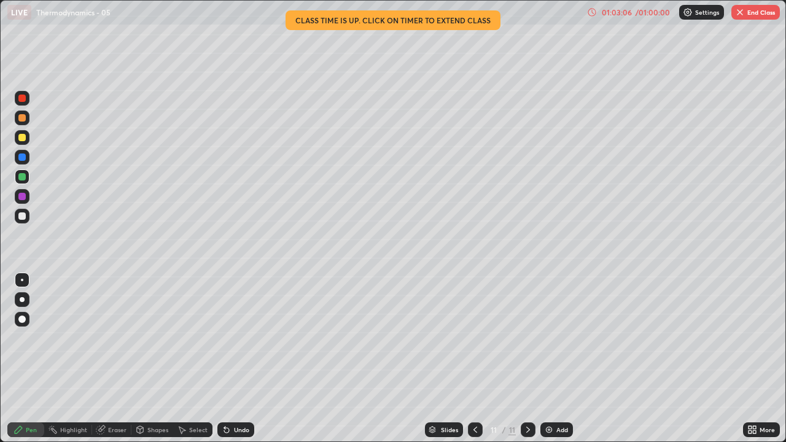
click at [150, 358] on div "Shapes" at bounding box center [152, 429] width 42 height 15
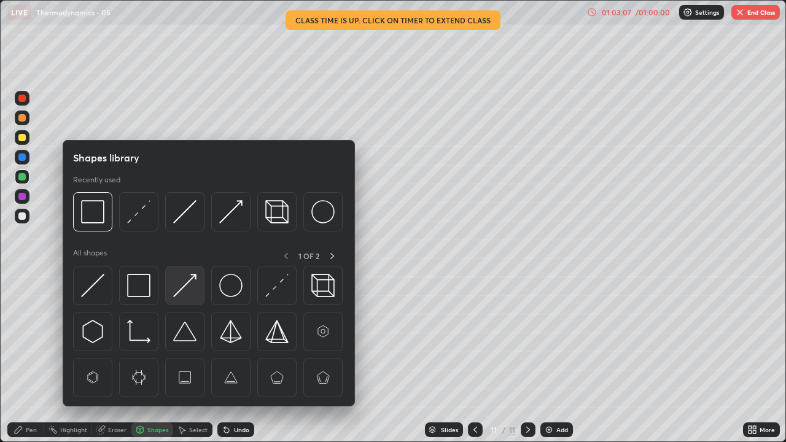
click at [178, 288] on img at bounding box center [184, 285] width 23 height 23
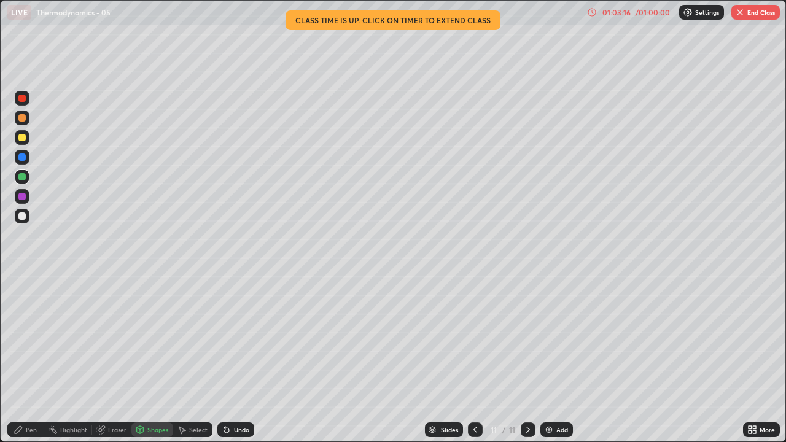
click at [28, 358] on div "Pen" at bounding box center [31, 430] width 11 height 6
click at [23, 139] on div at bounding box center [21, 137] width 7 height 7
click at [149, 358] on div "Shapes" at bounding box center [157, 430] width 21 height 6
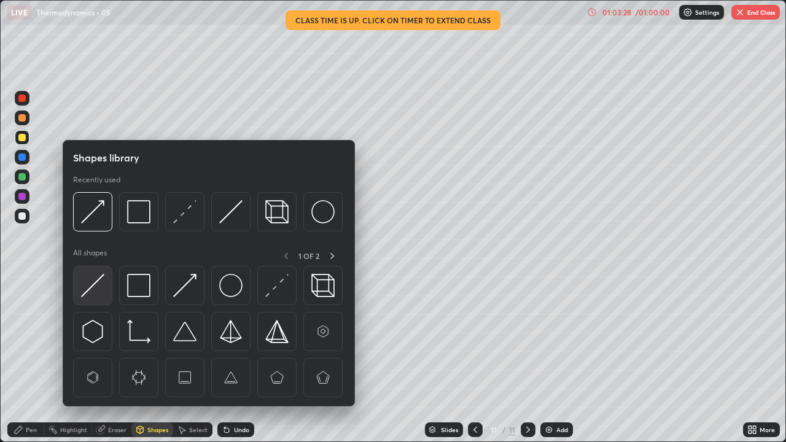
click at [93, 287] on img at bounding box center [92, 285] width 23 height 23
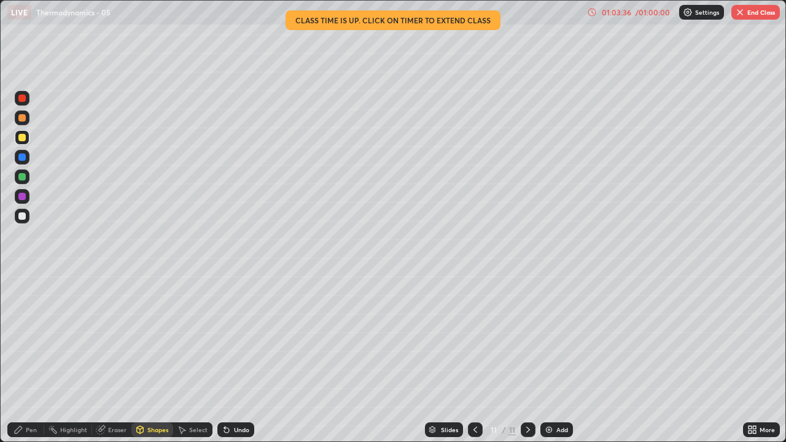
click at [157, 358] on div "Shapes" at bounding box center [157, 430] width 21 height 6
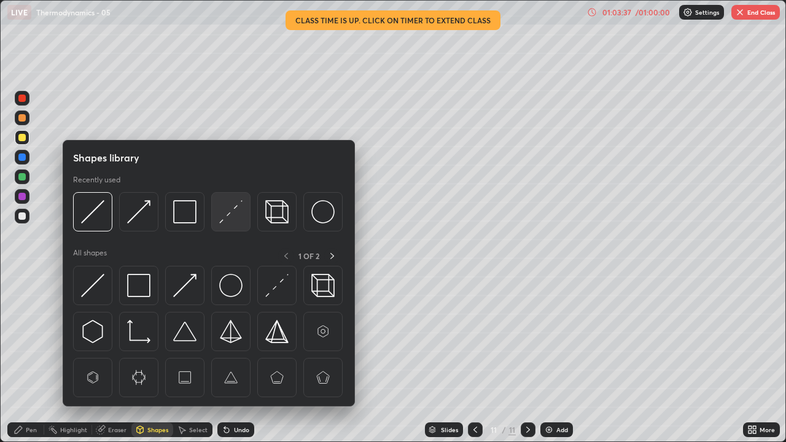
click at [224, 220] on img at bounding box center [230, 211] width 23 height 23
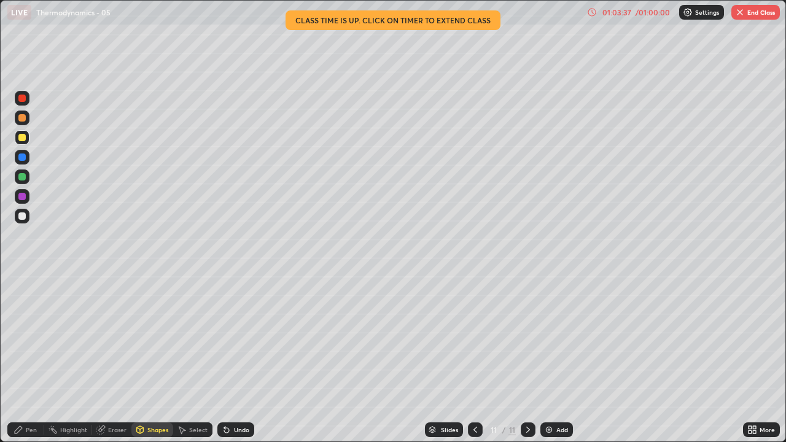
click at [21, 160] on div at bounding box center [21, 156] width 7 height 7
click at [26, 358] on div "Pen" at bounding box center [31, 430] width 11 height 6
click at [23, 178] on div at bounding box center [21, 176] width 7 height 7
click at [23, 139] on div at bounding box center [21, 137] width 7 height 7
click at [148, 358] on div "Shapes" at bounding box center [157, 430] width 21 height 6
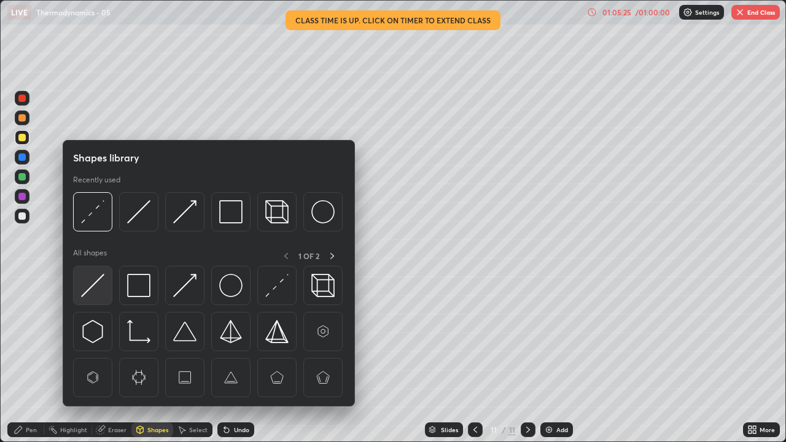
click at [99, 284] on img at bounding box center [92, 285] width 23 height 23
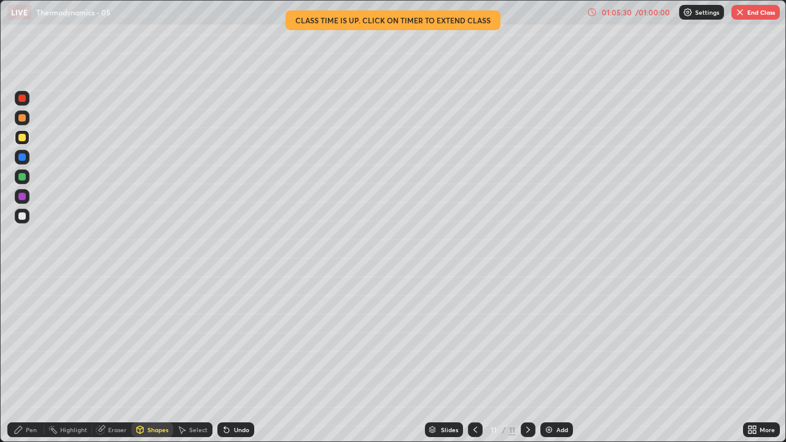
click at [29, 358] on div "Pen" at bounding box center [31, 430] width 11 height 6
click at [767, 15] on button "End Class" at bounding box center [755, 12] width 48 height 15
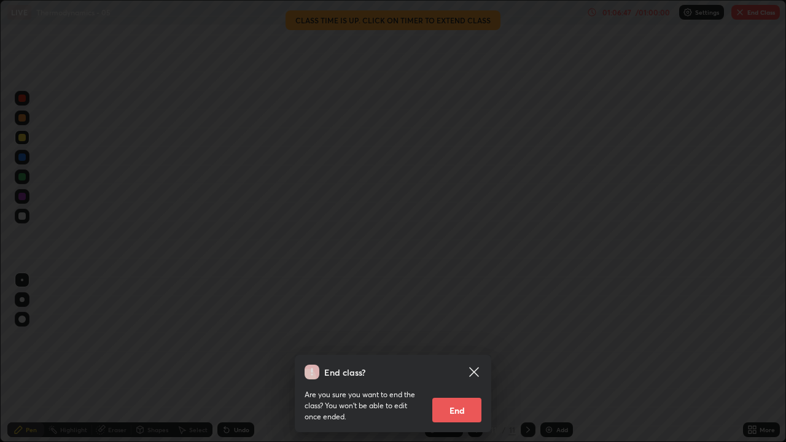
click at [458, 358] on button "End" at bounding box center [456, 410] width 49 height 25
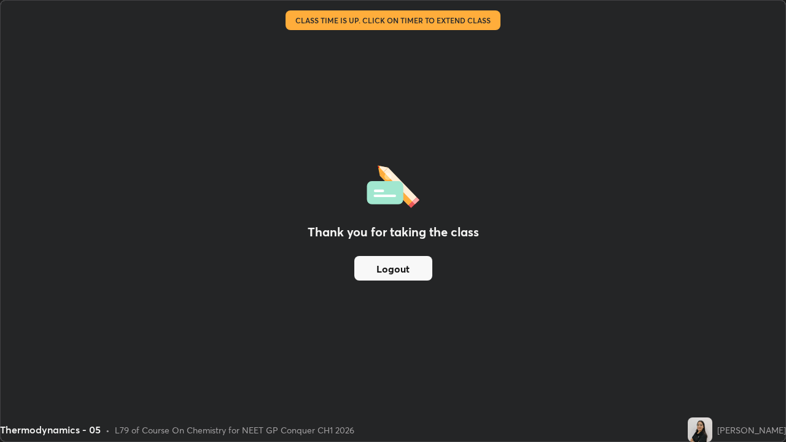
click at [390, 271] on button "Logout" at bounding box center [393, 268] width 78 height 25
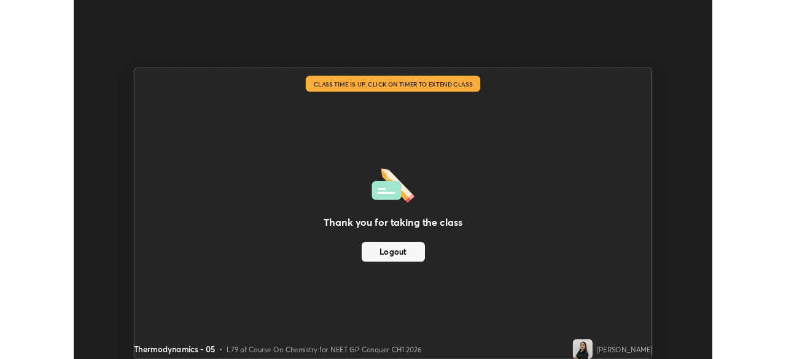
scroll to position [61019, 60592]
